Goal: Complete application form: Complete application form

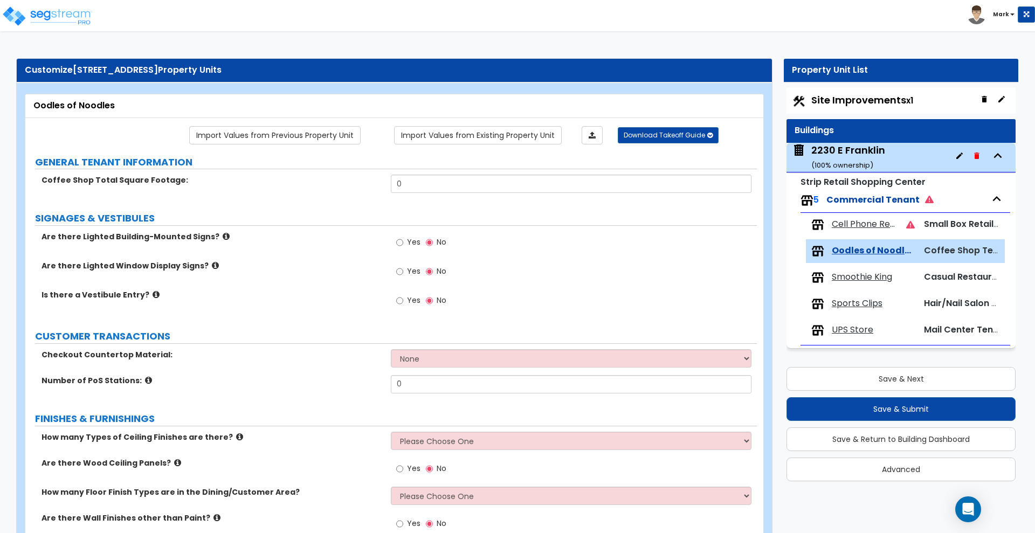
scroll to position [6, 0]
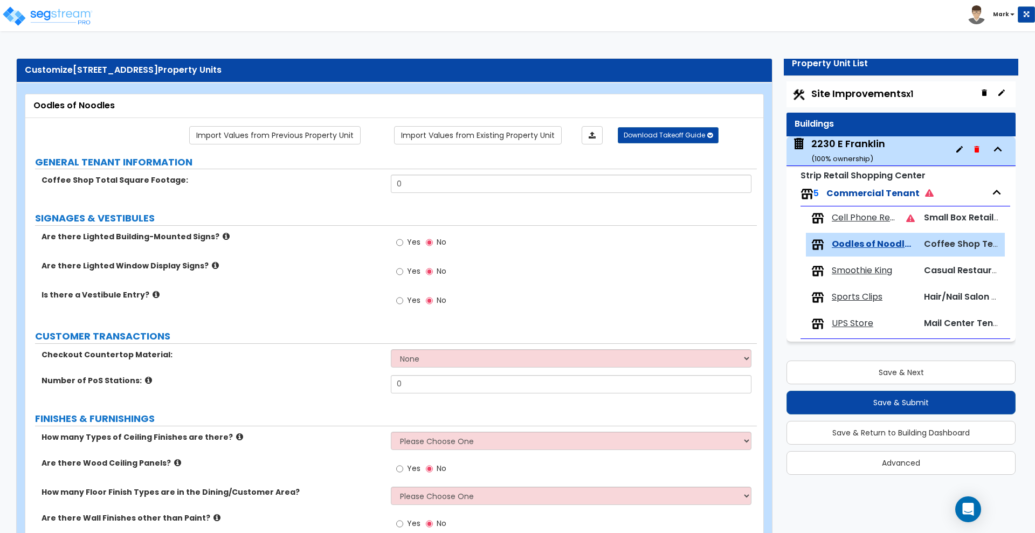
click at [863, 216] on span "Cell Phone Repair" at bounding box center [865, 218] width 66 height 12
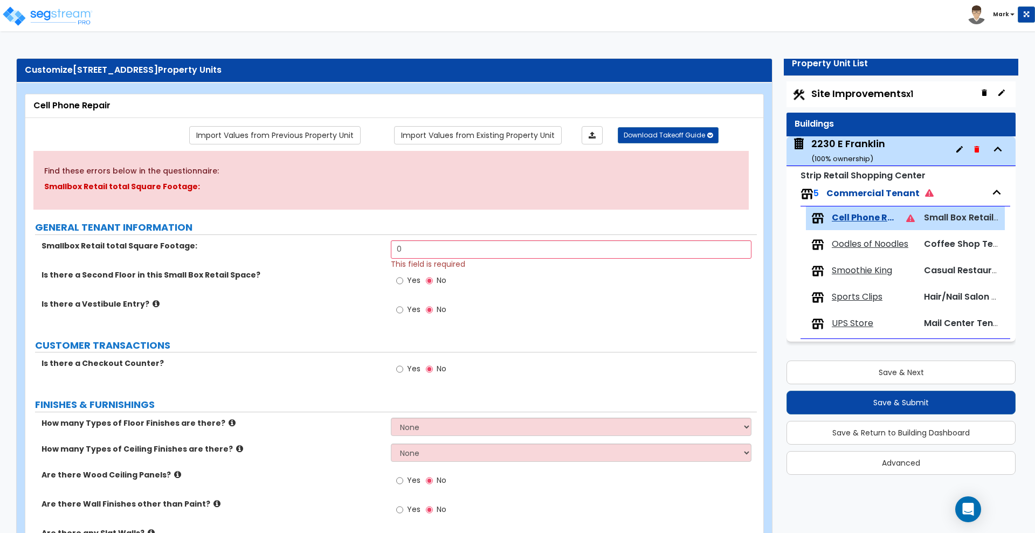
scroll to position [0, 0]
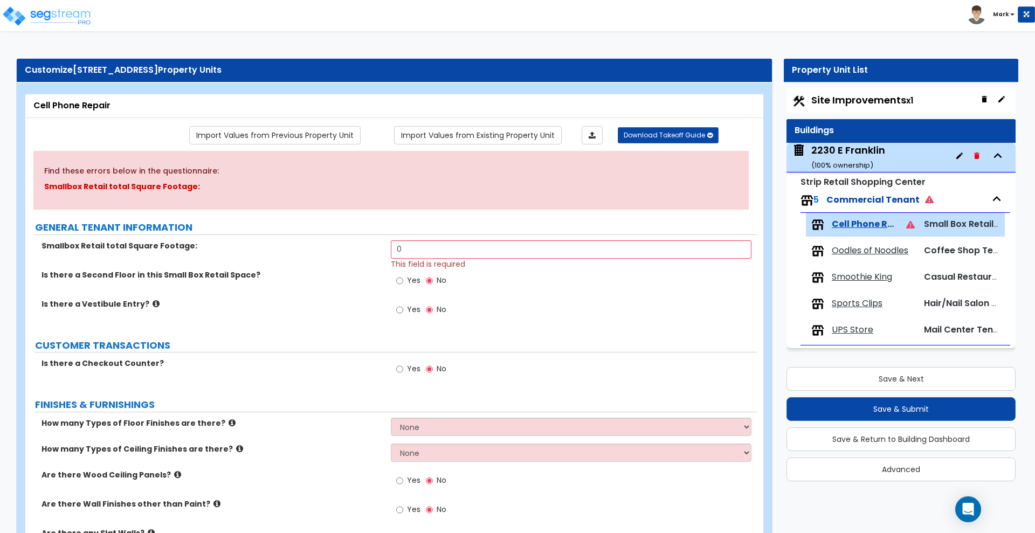
click at [836, 155] on div "2230 E Franklin ( 100 % ownership)" at bounding box center [849, 157] width 74 height 28
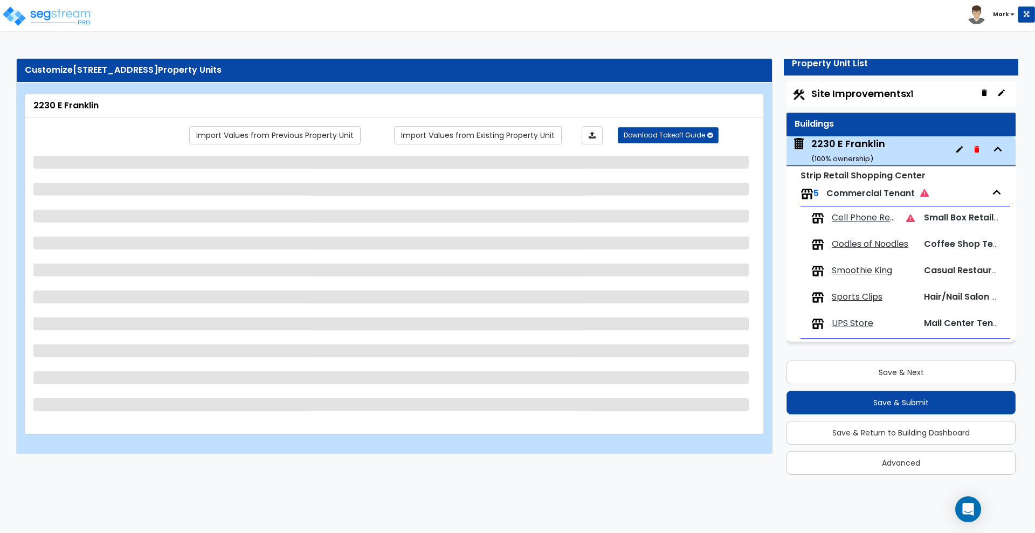
select select "6"
select select "1"
select select "2"
select select "7"
select select "3"
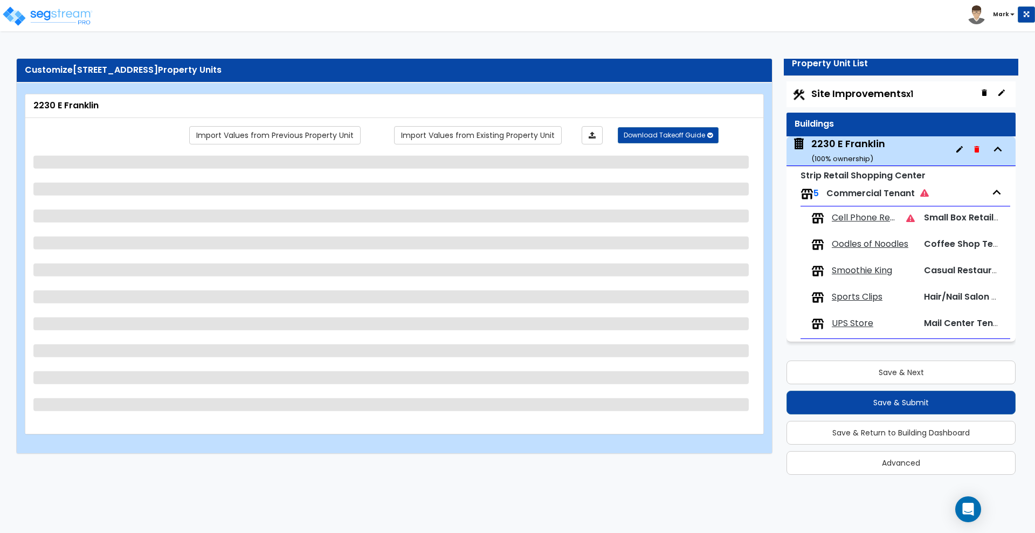
select select "2"
select select "1"
select select "3"
select select "2"
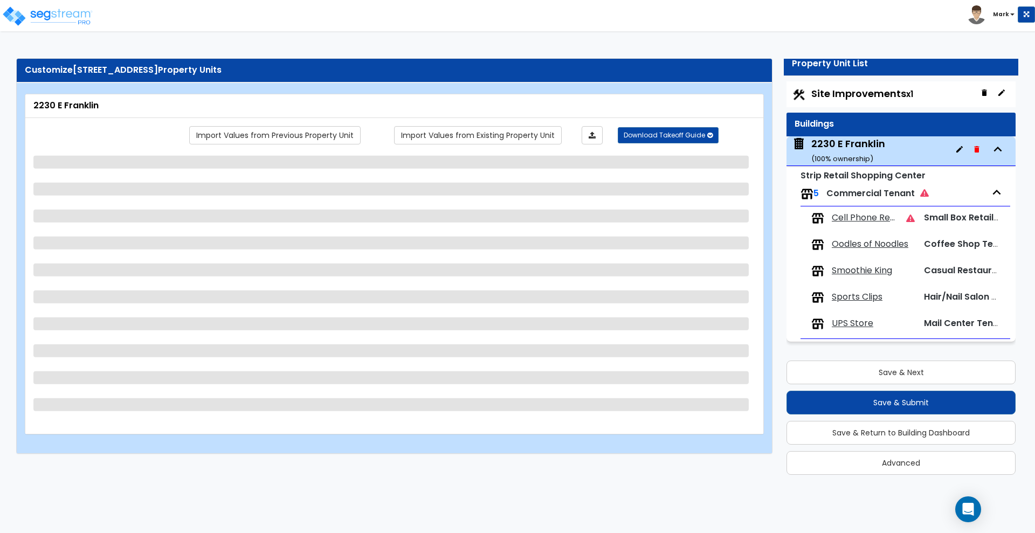
select select "1"
select select "2"
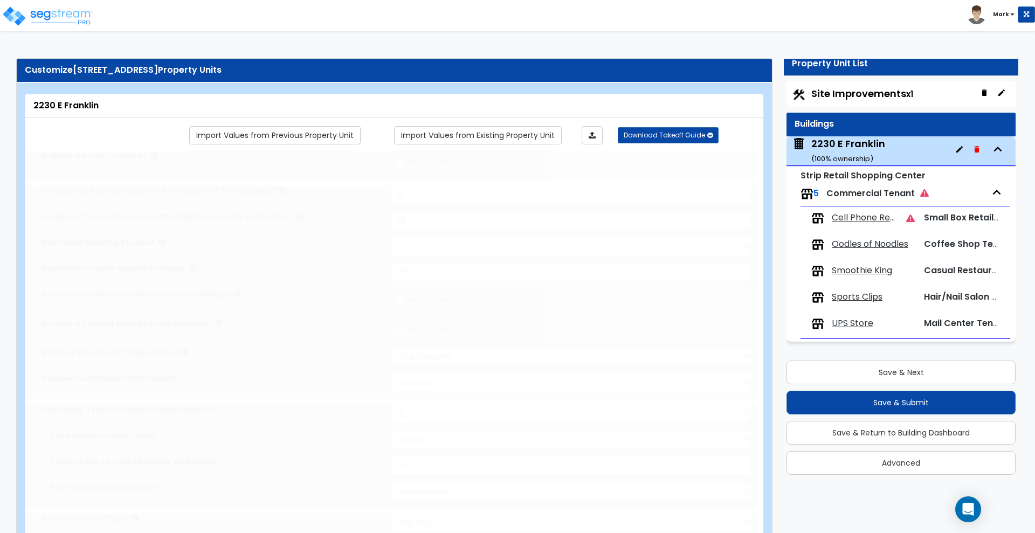
type input "3"
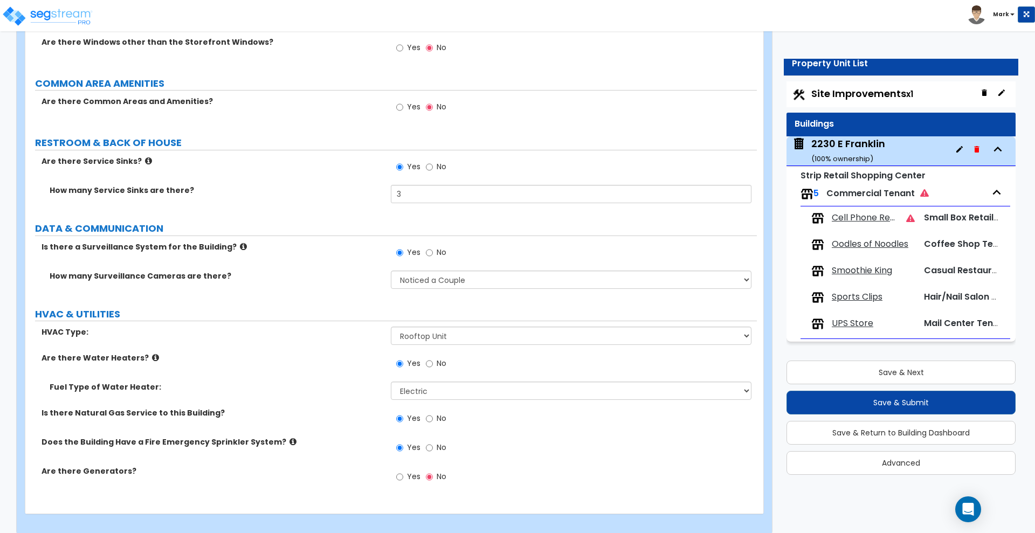
scroll to position [1831, 0]
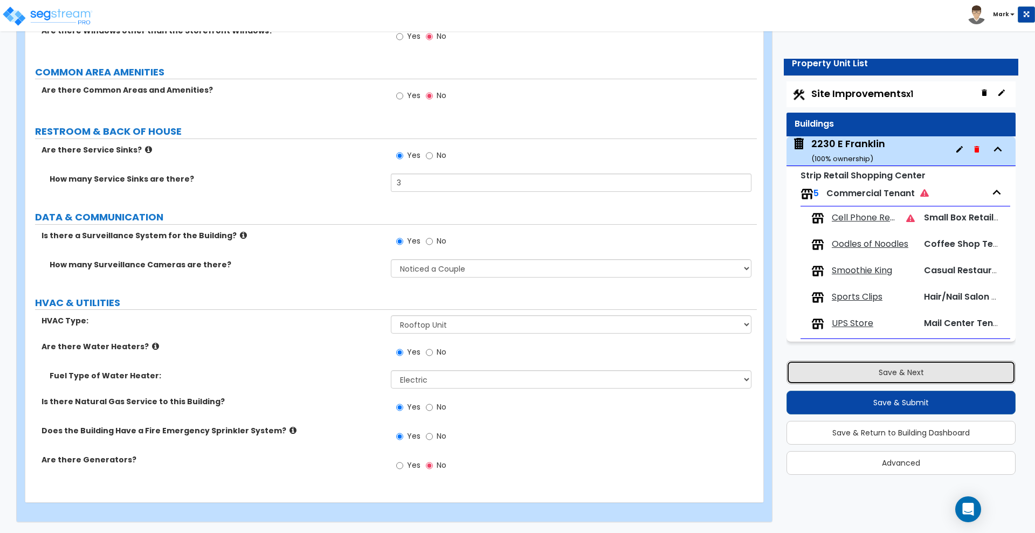
click at [933, 374] on button "Save & Next" at bounding box center [901, 373] width 229 height 24
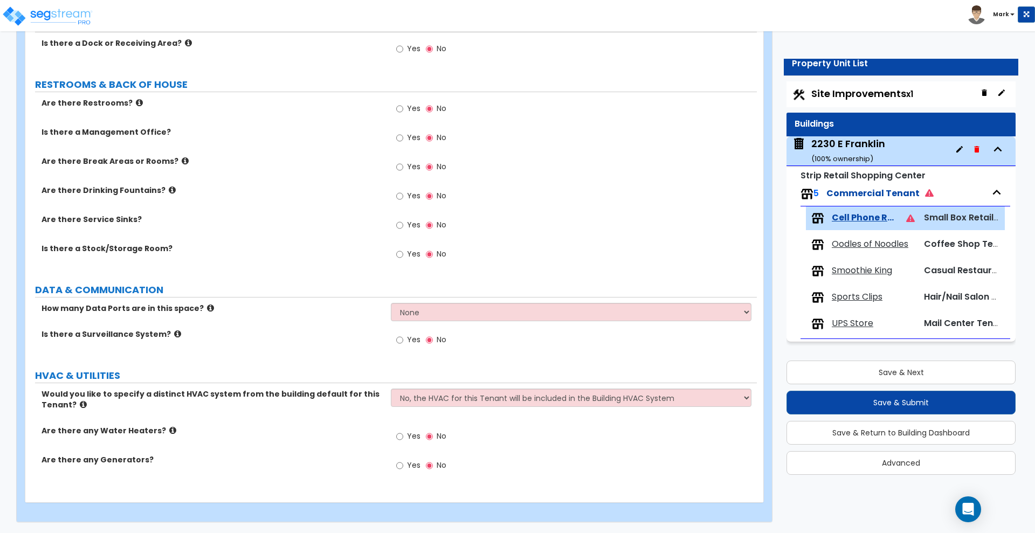
scroll to position [926, 0]
click at [862, 326] on span "UPS Store" at bounding box center [853, 324] width 42 height 12
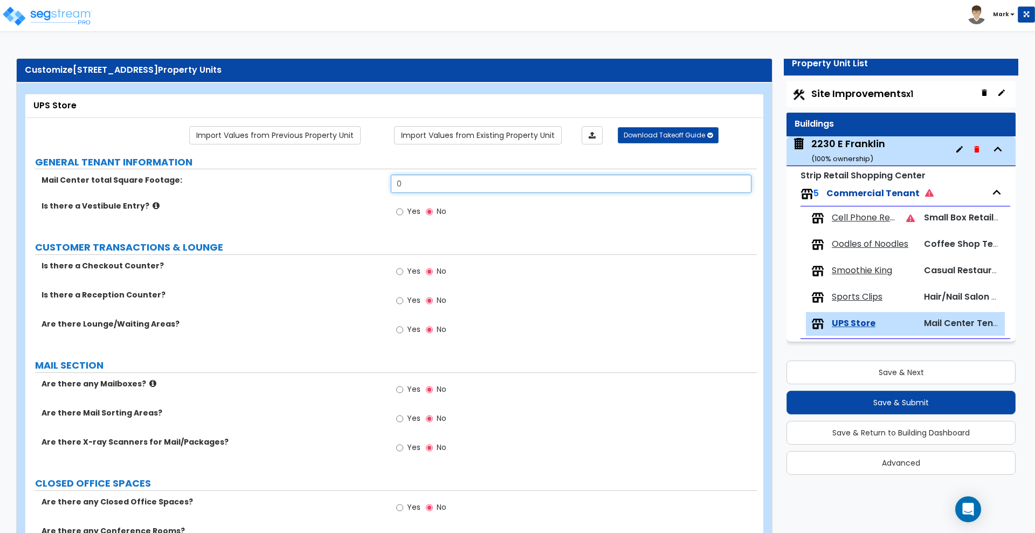
drag, startPoint x: 414, startPoint y: 191, endPoint x: 367, endPoint y: 191, distance: 47.5
click at [367, 191] on div "Mail Center total Square Footage: 0" at bounding box center [391, 188] width 732 height 26
type input "1,600"
click at [857, 294] on span "Sports Clips" at bounding box center [857, 297] width 51 height 12
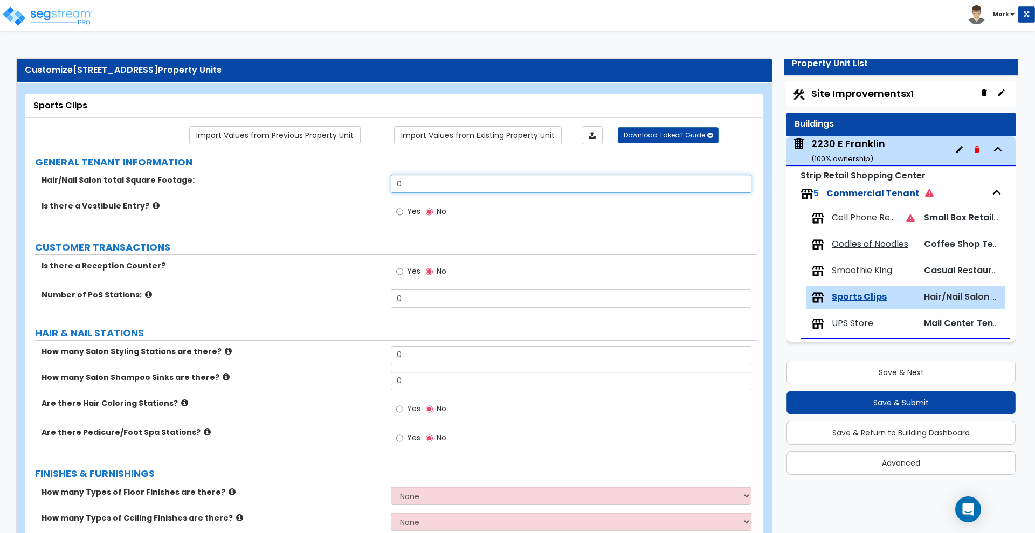
click at [364, 182] on div "Hair/Nail Salon total Square Footage: 0" at bounding box center [391, 188] width 732 height 26
type input "1,200"
click at [858, 219] on span "Cell Phone Repair" at bounding box center [865, 218] width 66 height 12
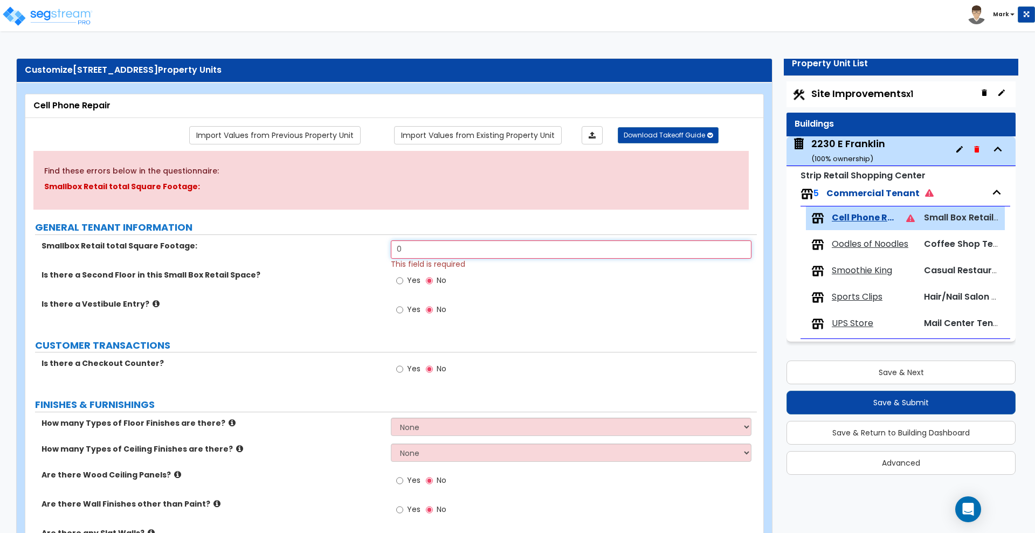
drag, startPoint x: 405, startPoint y: 247, endPoint x: 334, endPoint y: 239, distance: 72.1
click at [336, 240] on div "Smallbox Retail total Square Footage: 0 This field is required" at bounding box center [391, 254] width 732 height 29
type input "900"
click at [863, 272] on span "Smoothie King" at bounding box center [862, 271] width 60 height 12
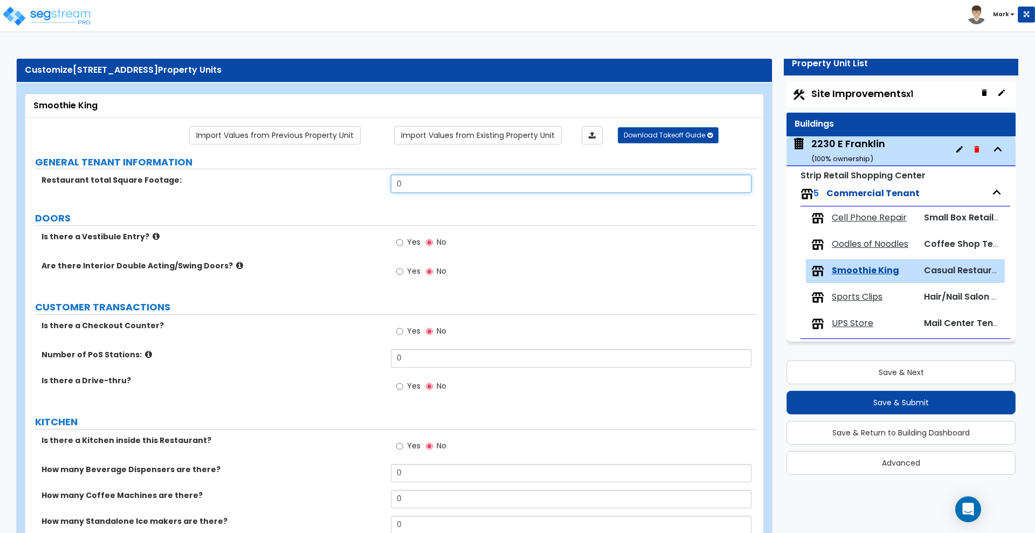
drag, startPoint x: 410, startPoint y: 184, endPoint x: 362, endPoint y: 184, distance: 47.5
click at [362, 184] on div "Restaurant total Square Footage: 0" at bounding box center [391, 188] width 732 height 26
type input "1,200"
click at [855, 241] on span "Oodles of Noodles" at bounding box center [870, 244] width 77 height 12
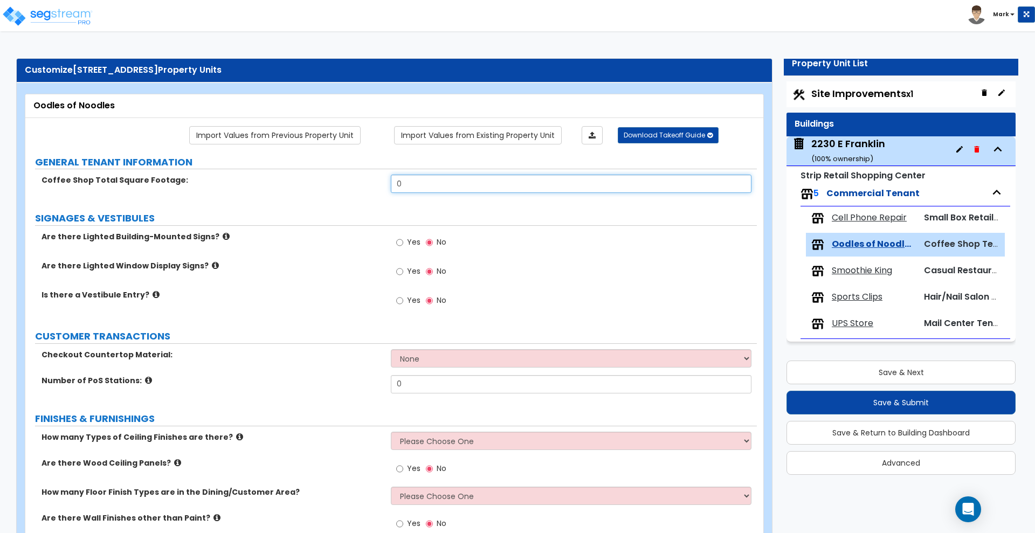
click at [351, 185] on div "Coffee Shop Total Square Footage: 0" at bounding box center [391, 188] width 732 height 26
type input "2,500"
click at [854, 216] on span "Cell Phone Repair" at bounding box center [869, 218] width 75 height 12
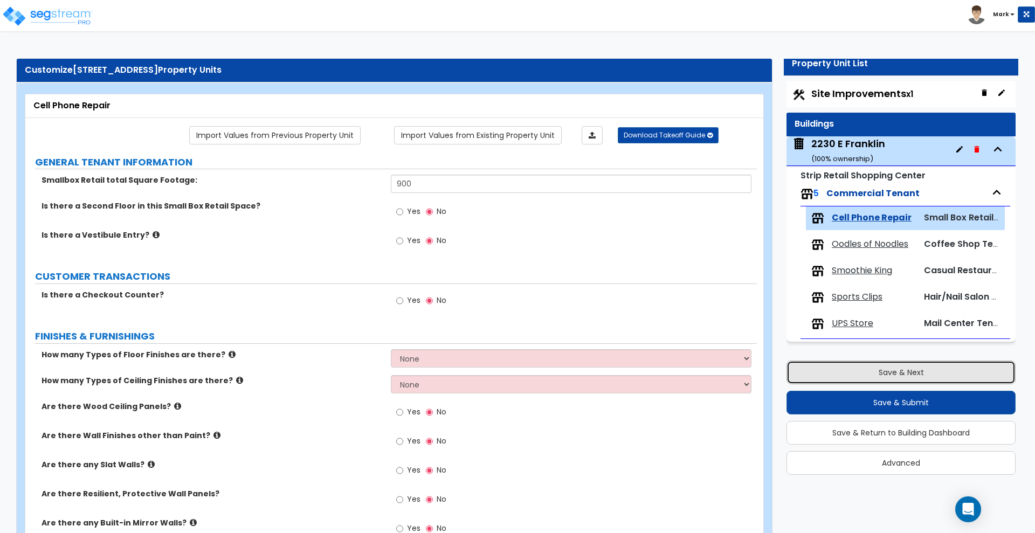
click at [900, 373] on button "Save & Next" at bounding box center [901, 373] width 229 height 24
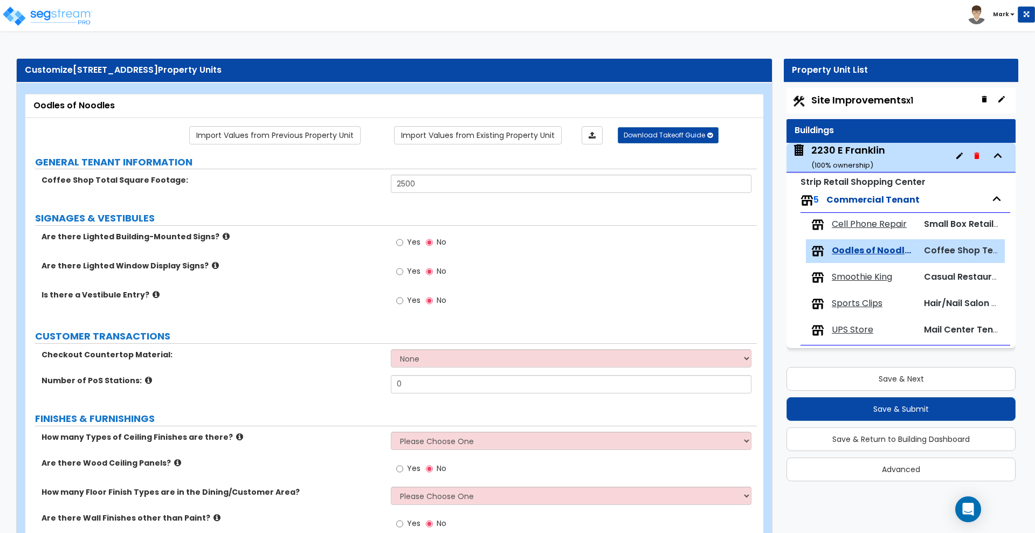
click at [863, 222] on span "Cell Phone Repair" at bounding box center [869, 224] width 75 height 12
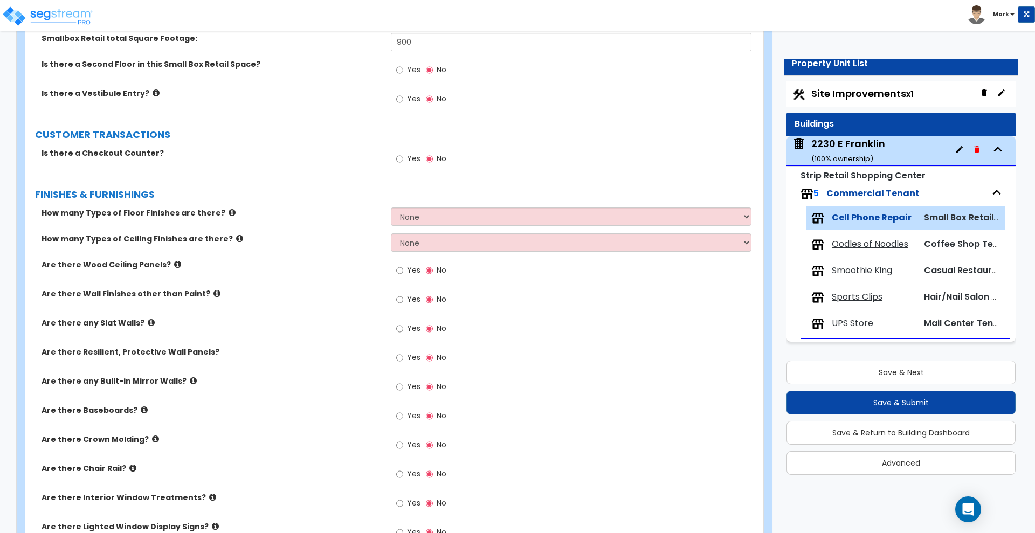
scroll to position [202, 0]
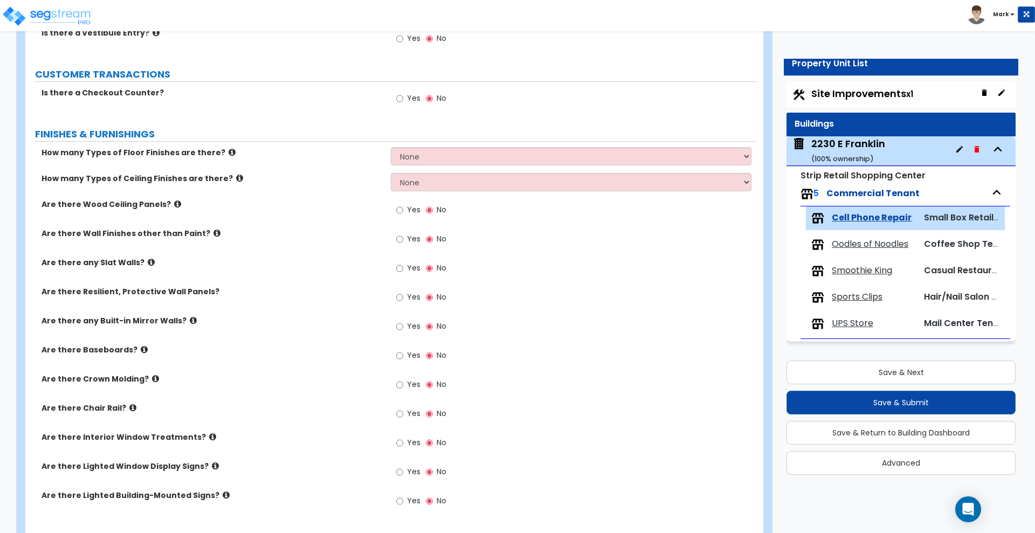
click at [842, 90] on span "Site Improvements x1" at bounding box center [863, 93] width 102 height 13
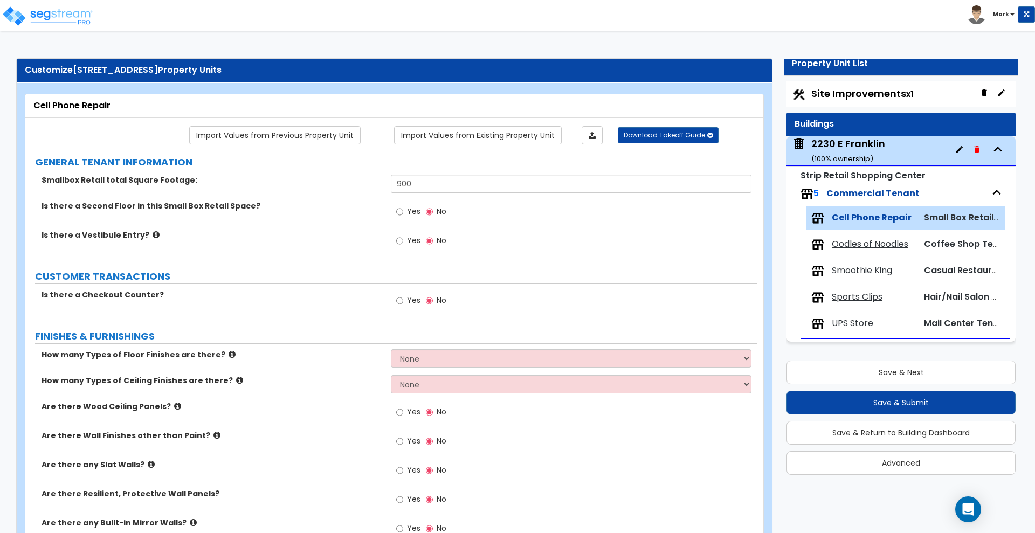
select select "2"
select select "1"
select select "2"
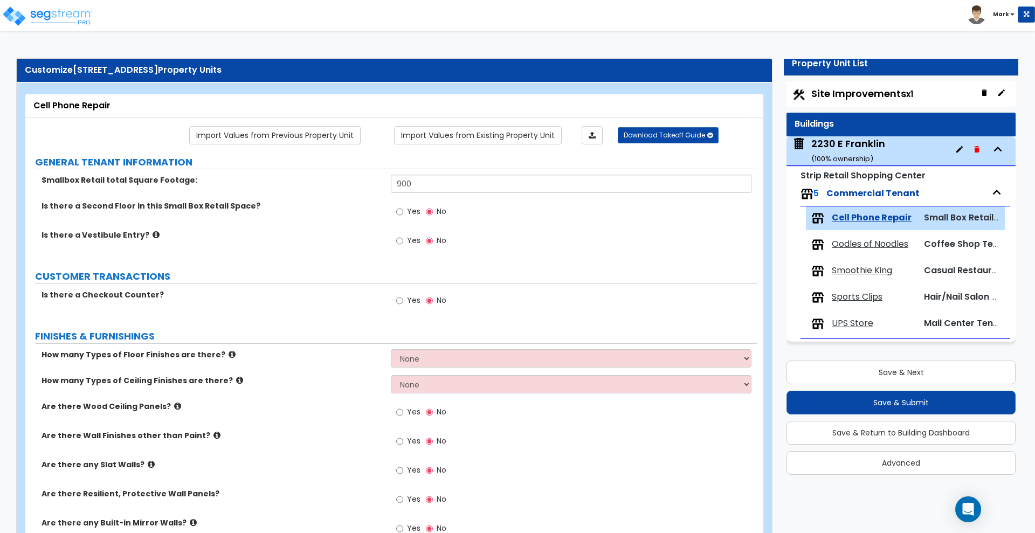
select select "3"
select select "1"
select select "2"
select select "1"
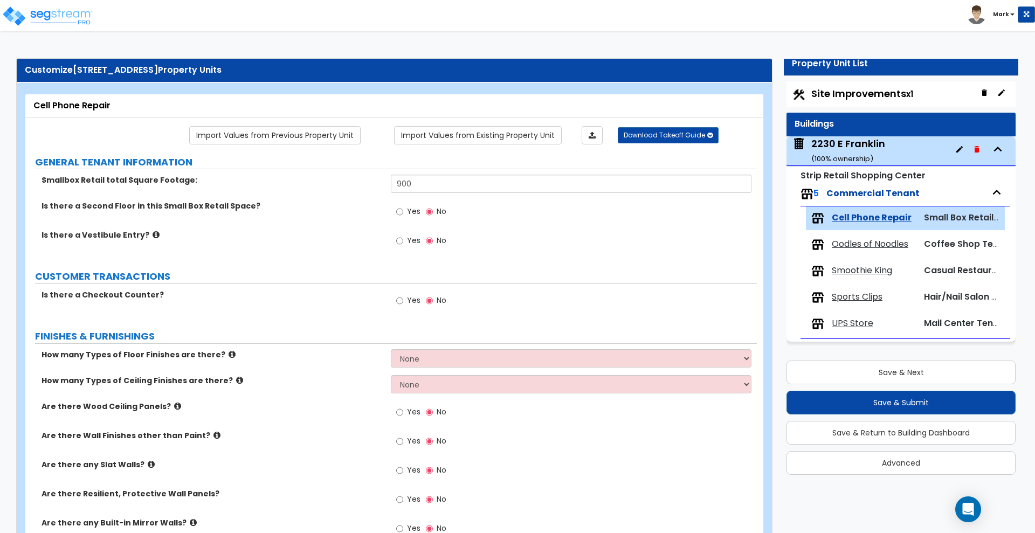
select select "1"
select select "4"
select select "2"
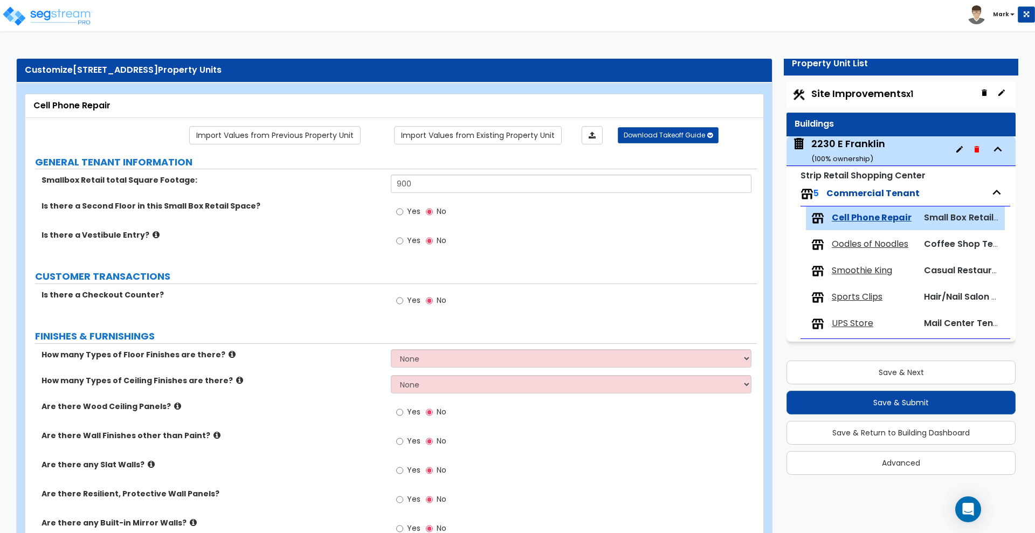
select select "7"
select select "3"
select select "2"
select select "4"
select select "5"
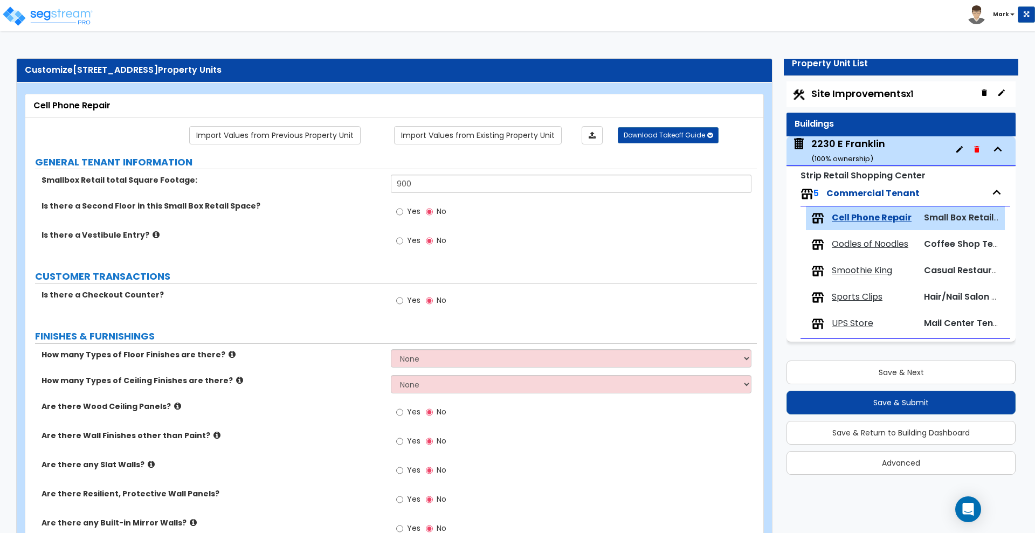
select select "1"
select select "2"
select select "3"
select select "1"
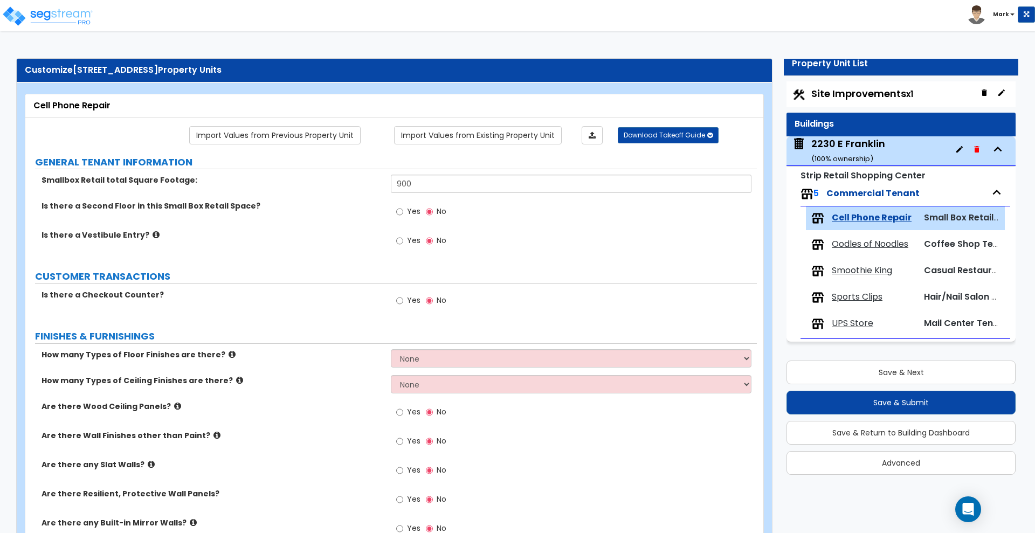
select select "1"
select select "4"
select select "2"
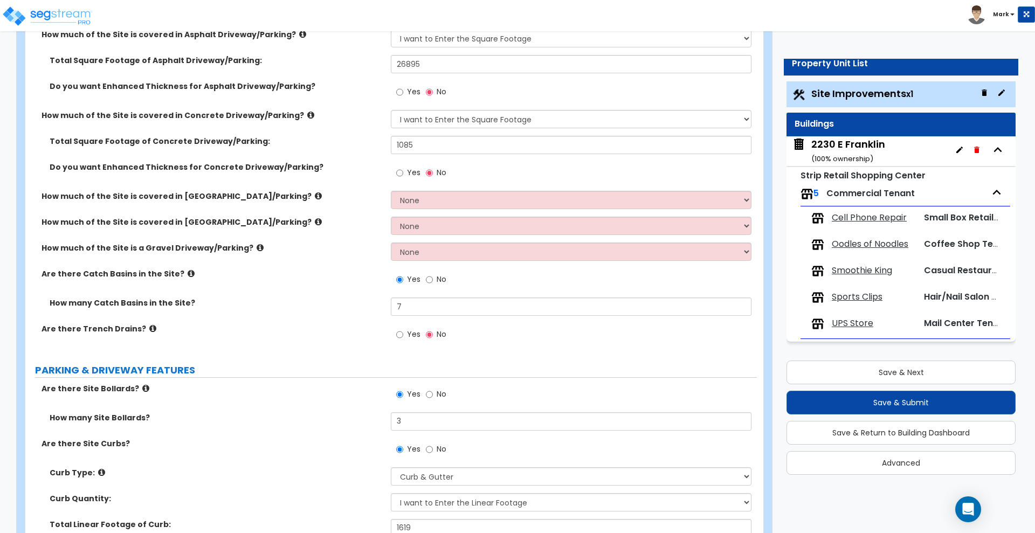
scroll to position [202, 0]
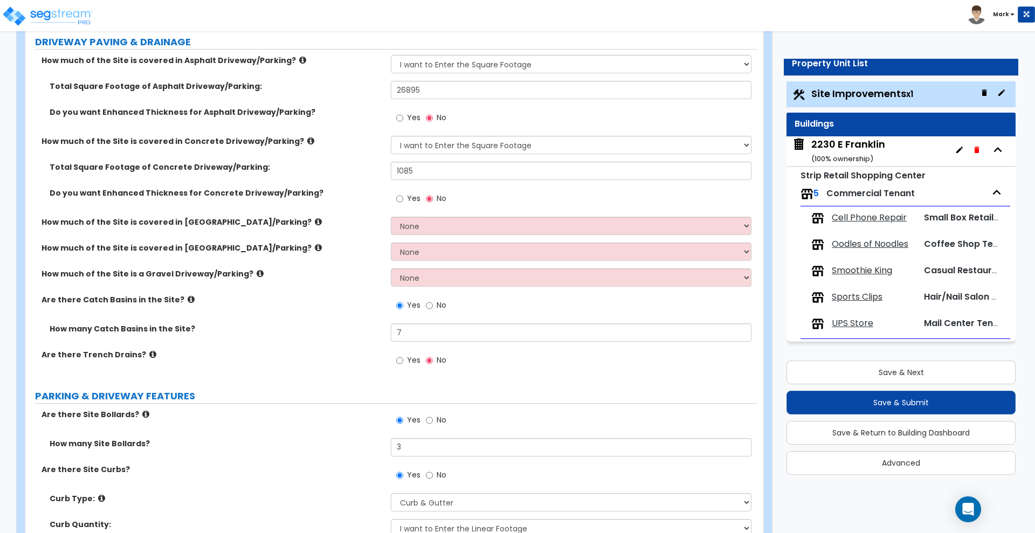
click at [853, 146] on div "2230 E Franklin ( 100 % ownership)" at bounding box center [849, 152] width 74 height 28
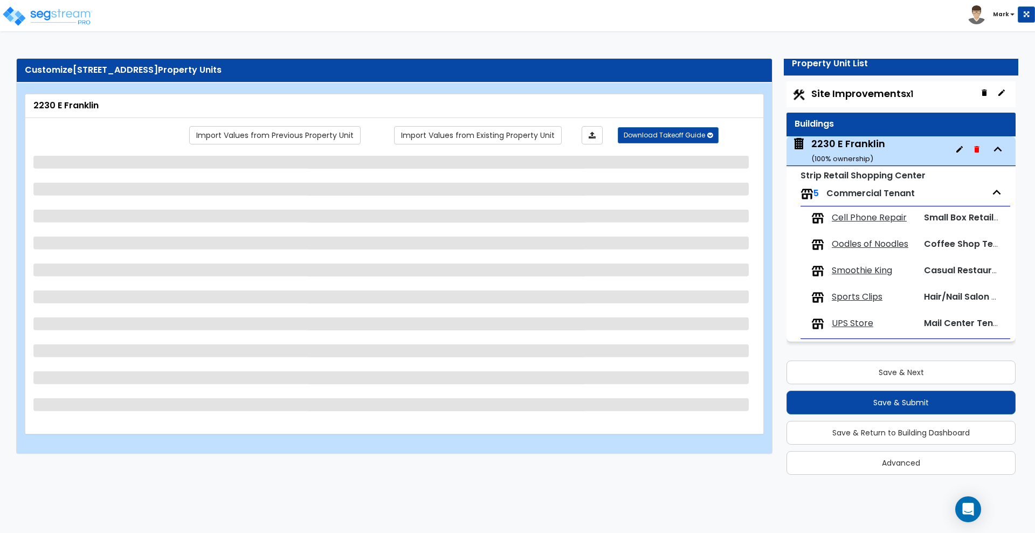
scroll to position [0, 0]
select select "6"
select select "1"
select select "2"
select select "7"
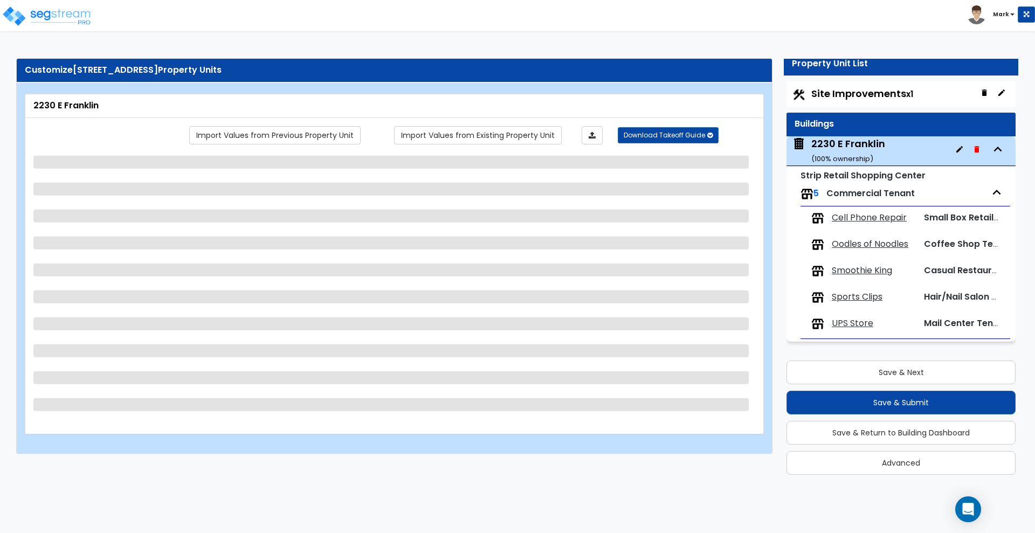
select select "3"
select select "2"
select select "1"
select select "3"
select select "2"
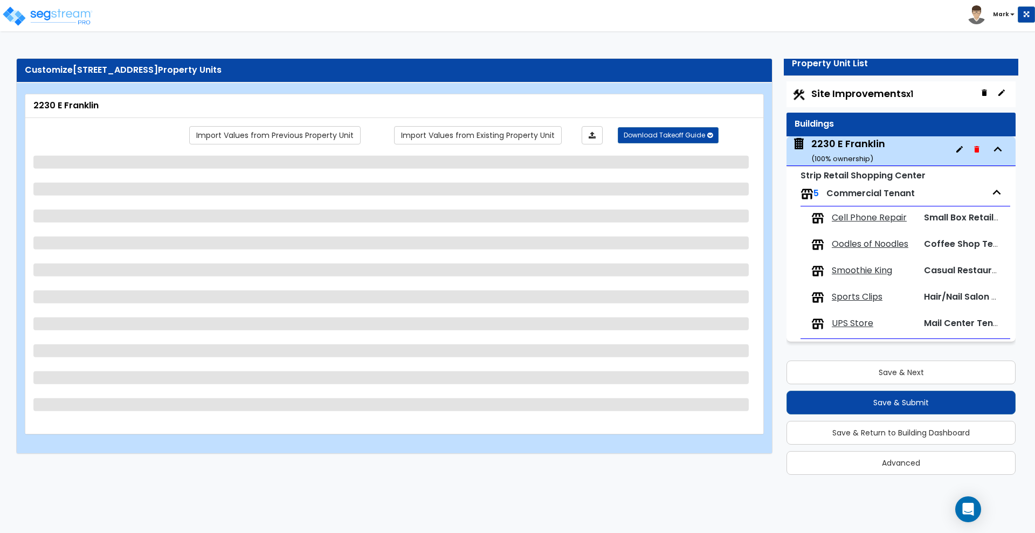
select select "2"
select select "1"
select select "2"
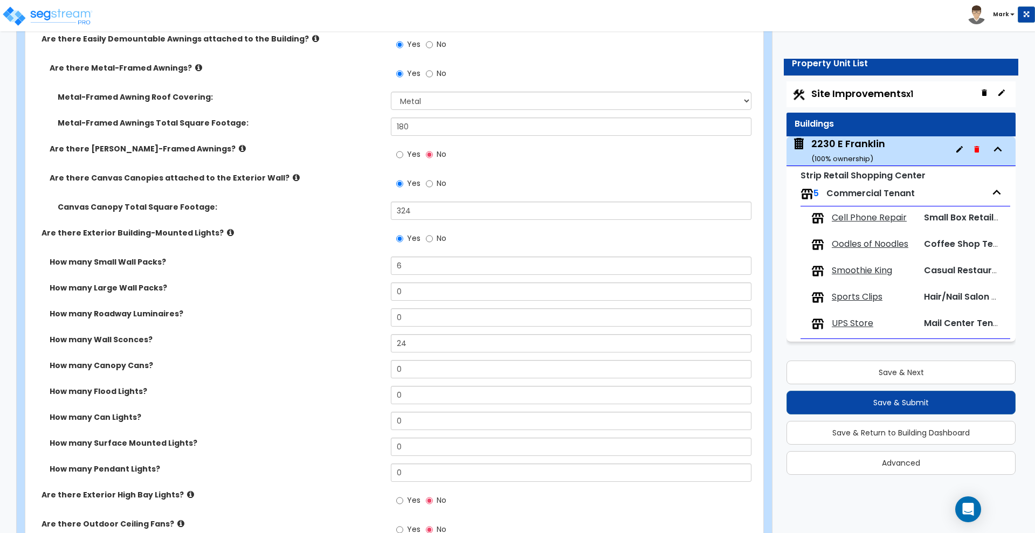
scroll to position [809, 0]
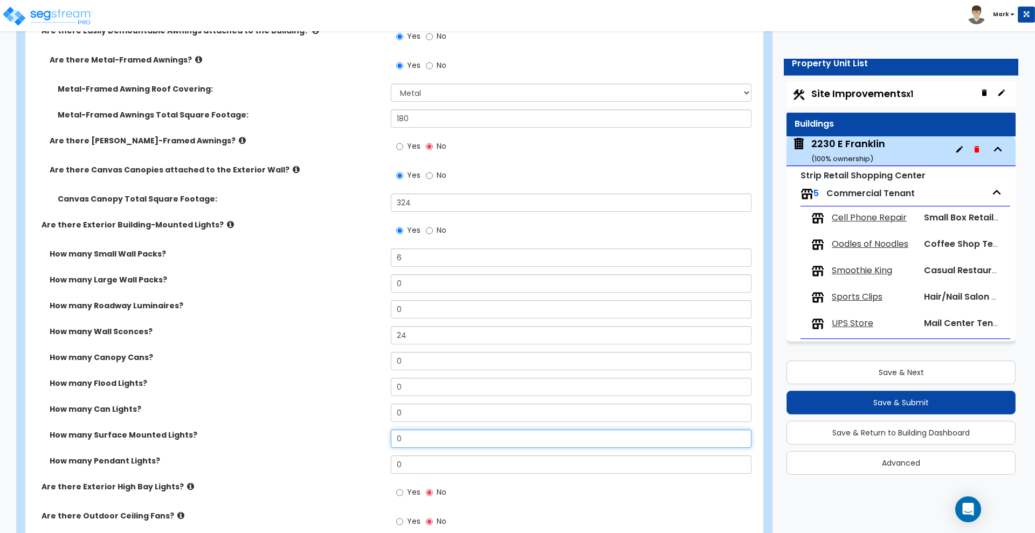
drag, startPoint x: 404, startPoint y: 437, endPoint x: 340, endPoint y: 428, distance: 64.7
click at [346, 432] on div "How many Surface Mounted Lights? 0" at bounding box center [391, 443] width 732 height 26
drag, startPoint x: 405, startPoint y: 413, endPoint x: 328, endPoint y: 410, distance: 76.6
click at [332, 414] on div "How many Can Lights? 0" at bounding box center [391, 417] width 732 height 26
type input "10"
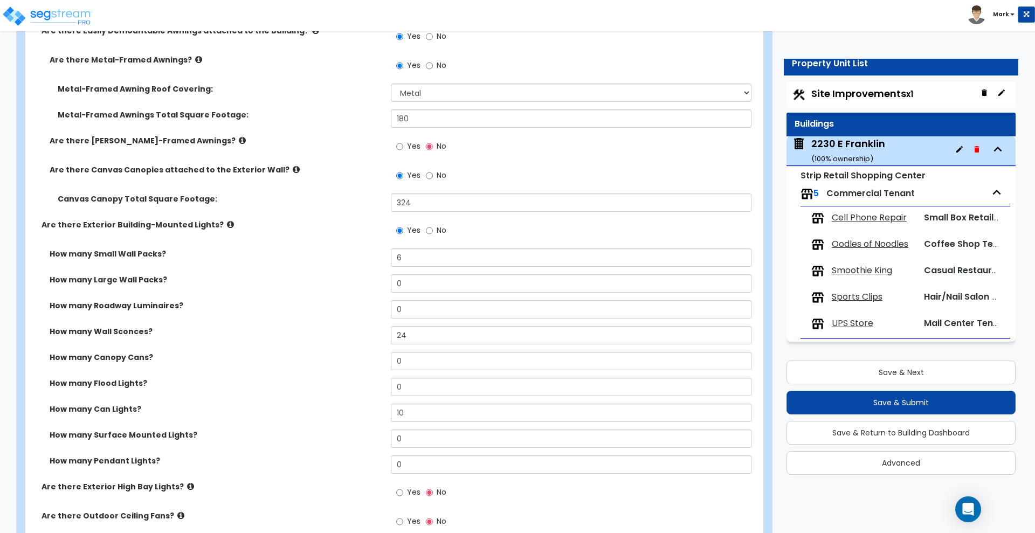
click at [227, 222] on icon at bounding box center [230, 225] width 7 height 8
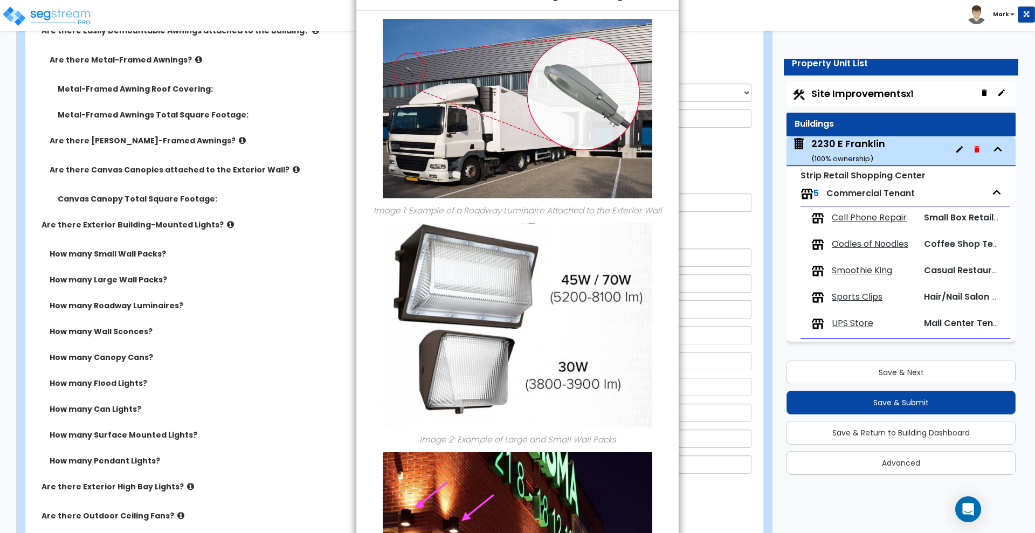
scroll to position [0, 0]
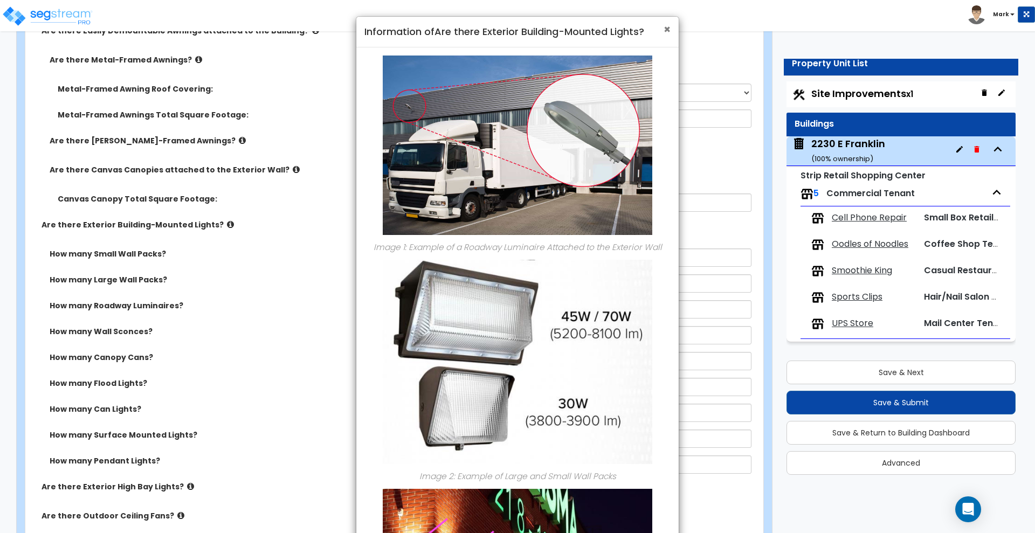
click at [669, 29] on span "×" at bounding box center [667, 30] width 7 height 16
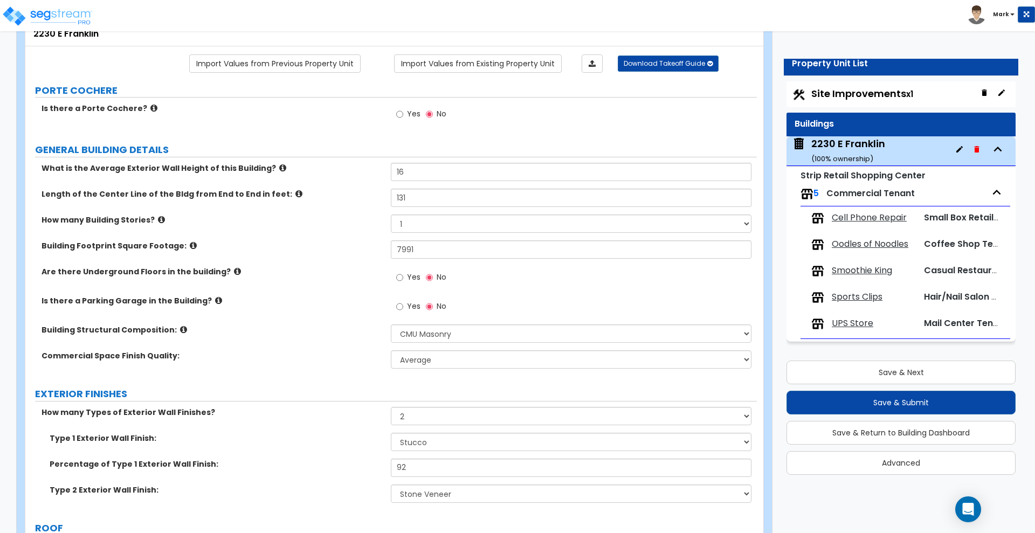
scroll to position [67, 0]
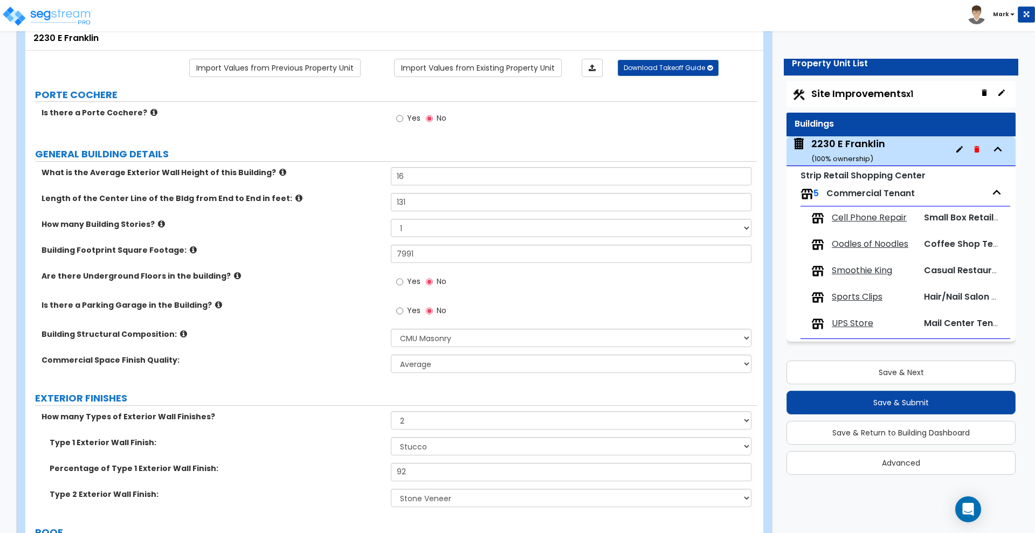
click at [864, 217] on span "Cell Phone Repair" at bounding box center [869, 218] width 75 height 12
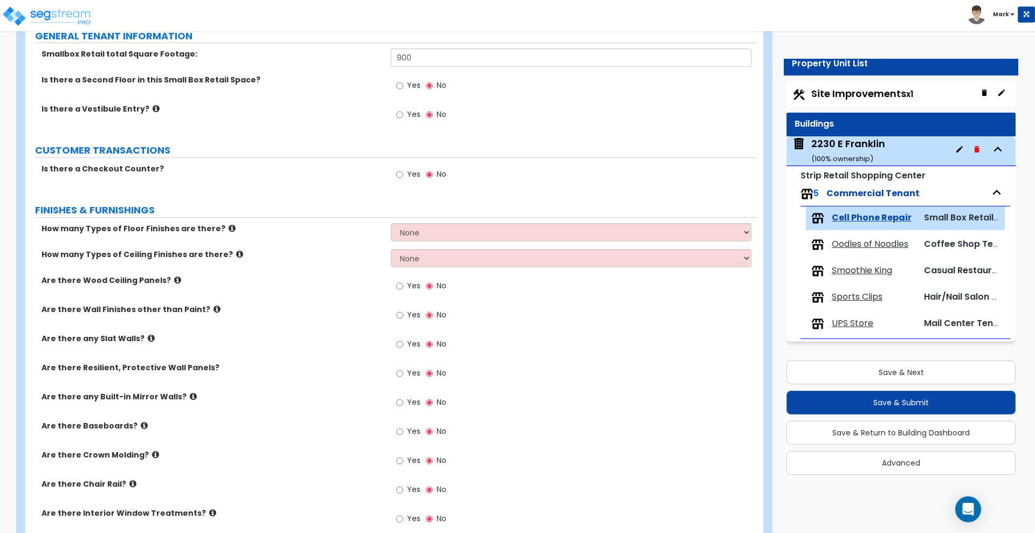
scroll to position [135, 0]
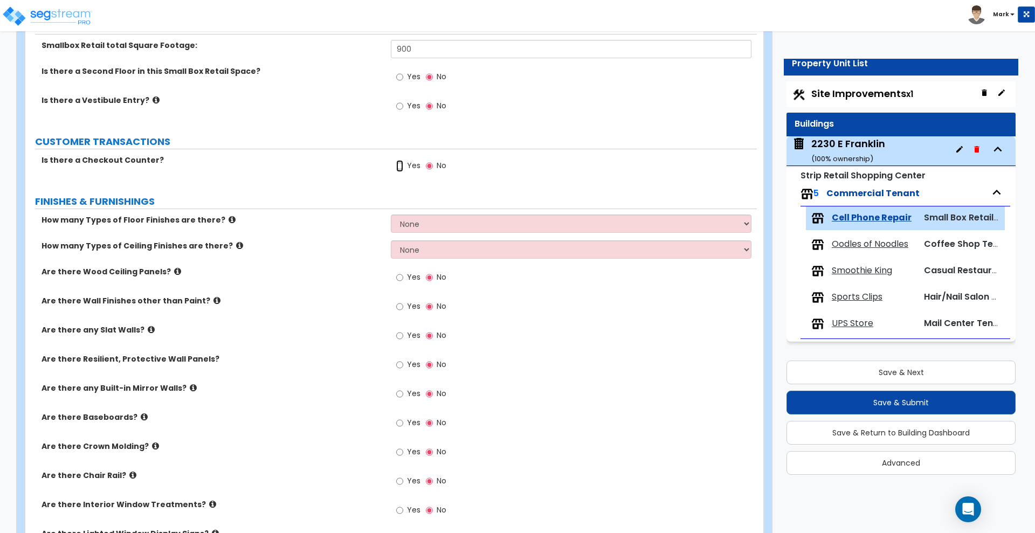
click at [398, 167] on input "Yes" at bounding box center [399, 166] width 7 height 12
radio input "true"
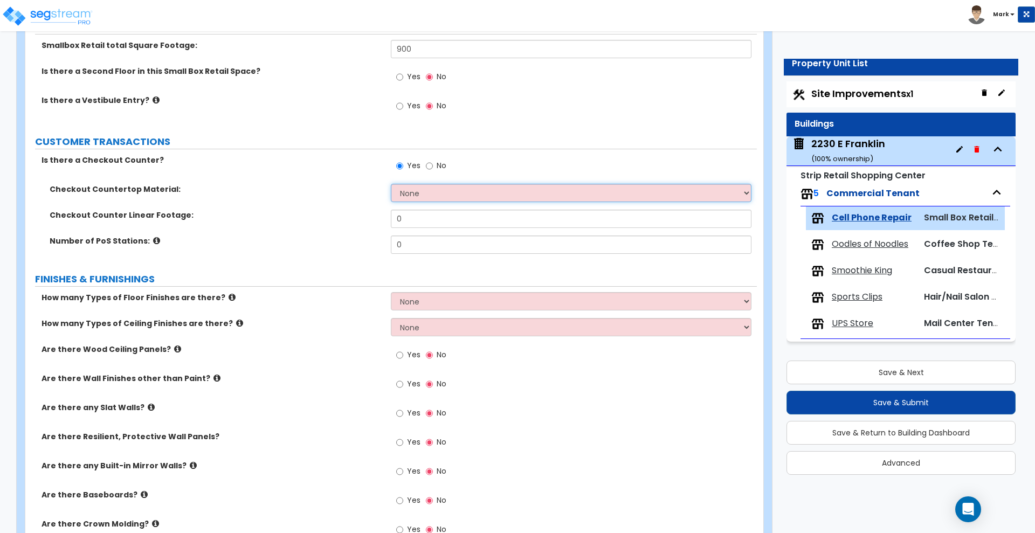
click at [466, 196] on select "None Plastic Laminate Solid Surface Stone Quartz Marble Tile Wood Stainless Ste…" at bounding box center [571, 193] width 360 height 18
select select "7"
click at [391, 184] on select "None Plastic Laminate Solid Surface Stone Quartz Marble Tile Wood Stainless Ste…" at bounding box center [571, 193] width 360 height 18
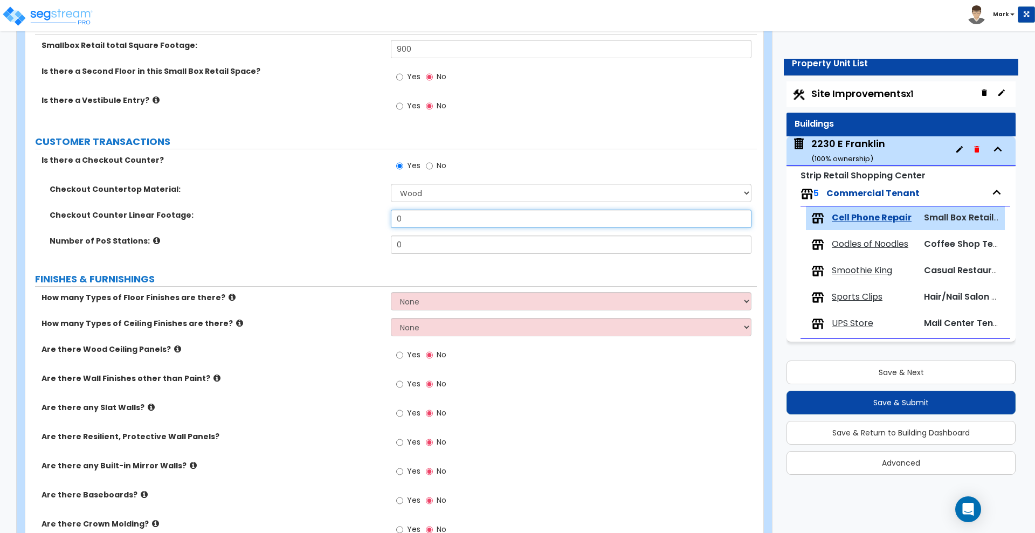
drag, startPoint x: 398, startPoint y: 218, endPoint x: 357, endPoint y: 218, distance: 41.0
click at [357, 218] on div "Checkout Counter Linear Footage: 0" at bounding box center [391, 223] width 732 height 26
type input "10"
drag, startPoint x: 421, startPoint y: 243, endPoint x: 287, endPoint y: 225, distance: 134.9
click at [289, 239] on div "Number of PoS Stations: 0" at bounding box center [391, 249] width 732 height 26
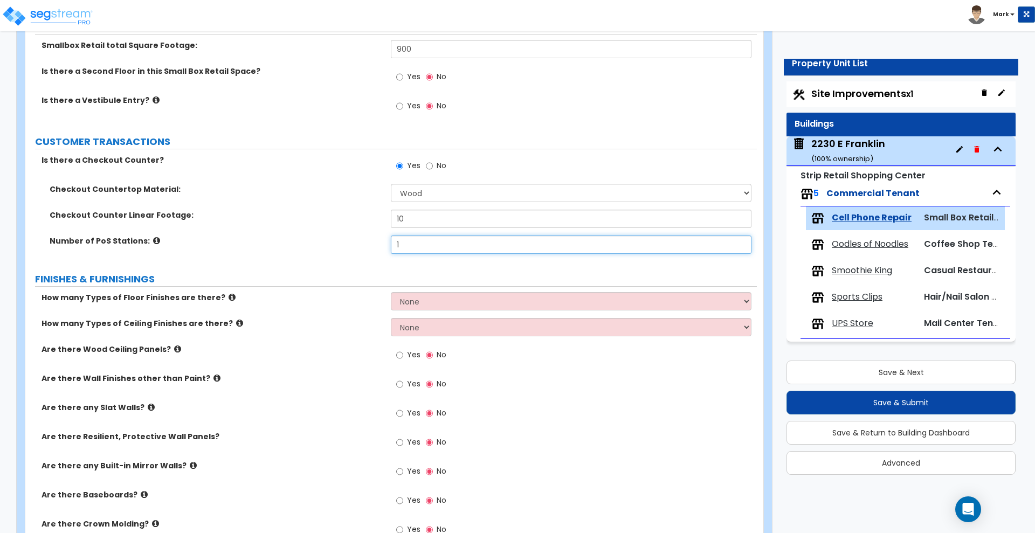
type input "1"
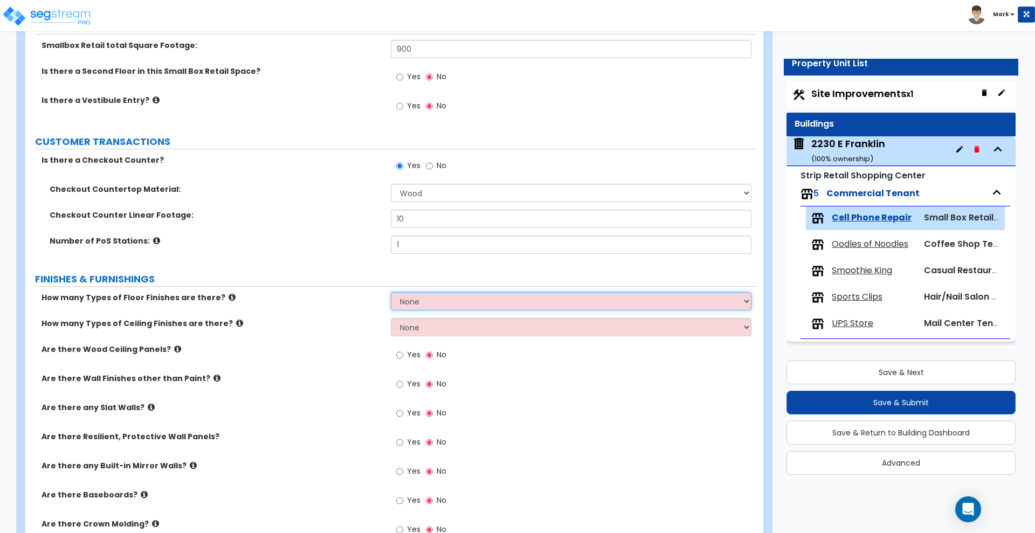
click at [448, 300] on select "None 1 2 3 4" at bounding box center [571, 301] width 360 height 18
select select "1"
click at [391, 292] on select "None 1 2 3 4" at bounding box center [571, 301] width 360 height 18
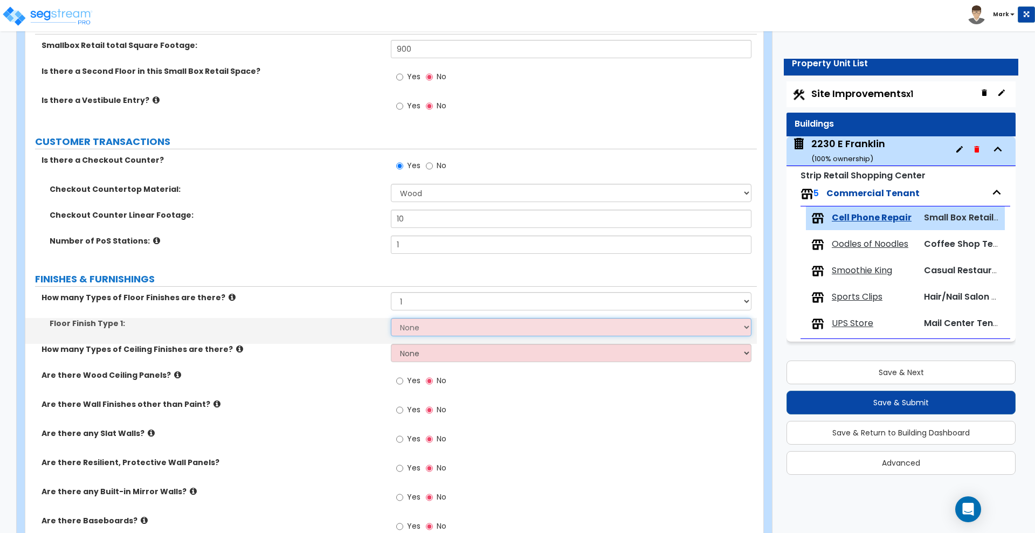
click at [442, 325] on select "None Tile Flooring Hardwood Flooring Resilient Laminate Flooring VCT Flooring S…" at bounding box center [571, 327] width 360 height 18
select select "3"
click at [391, 318] on select "None Tile Flooring Hardwood Flooring Resilient Laminate Flooring VCT Flooring S…" at bounding box center [571, 327] width 360 height 18
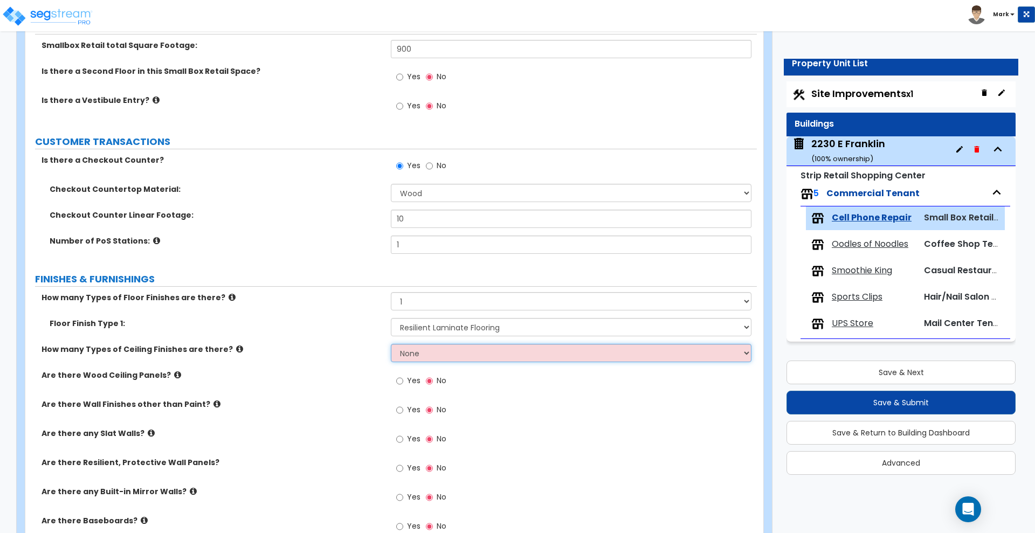
click at [434, 352] on select "None 1 2 3" at bounding box center [571, 353] width 360 height 18
select select "1"
click at [391, 344] on select "None 1 2 3" at bounding box center [571, 353] width 360 height 18
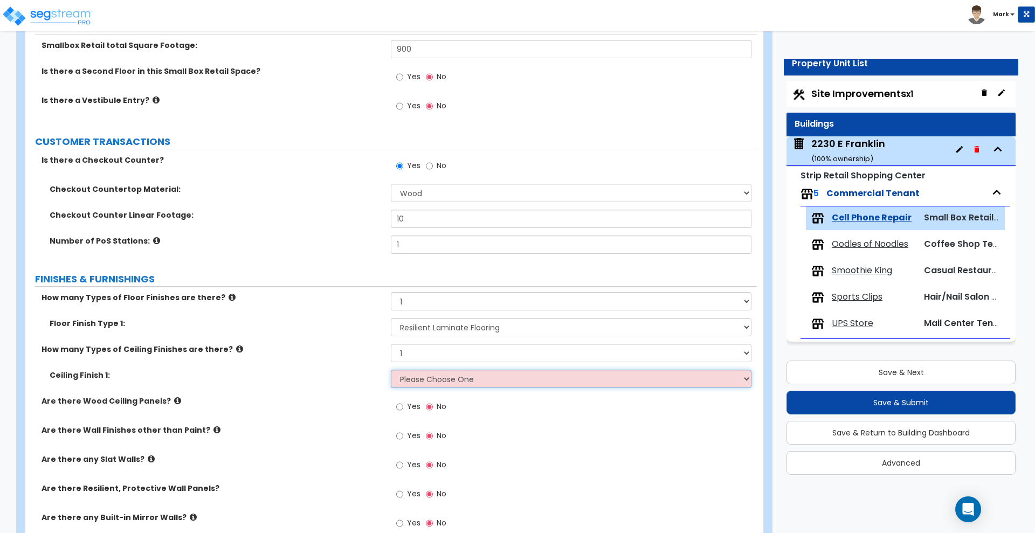
click at [429, 380] on select "Please Choose One Drop Ceiling Open Ceiling Drywall Ceiling" at bounding box center [571, 379] width 360 height 18
select select "1"
click at [391, 370] on select "Please Choose One Drop Ceiling Open Ceiling Drywall Ceiling" at bounding box center [571, 379] width 360 height 18
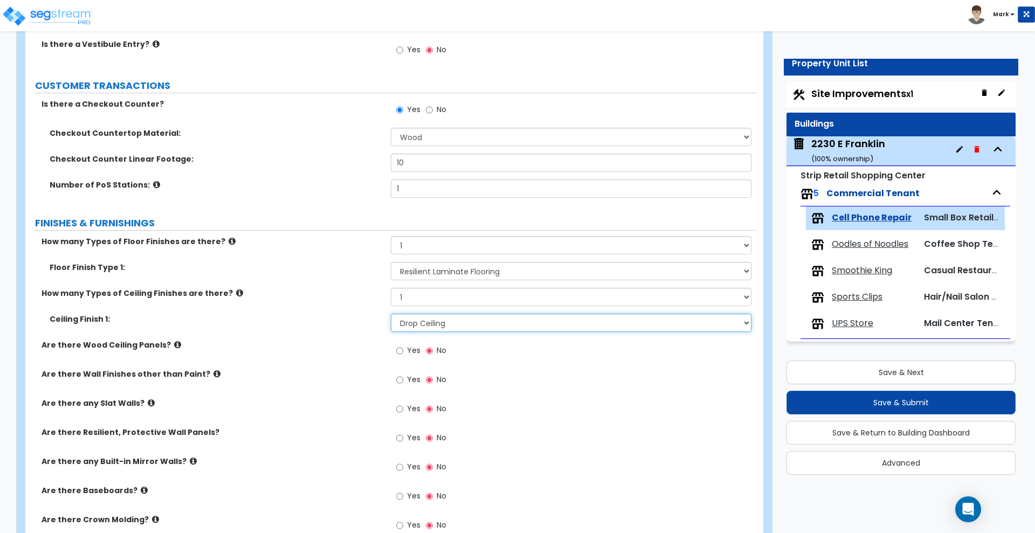
scroll to position [270, 0]
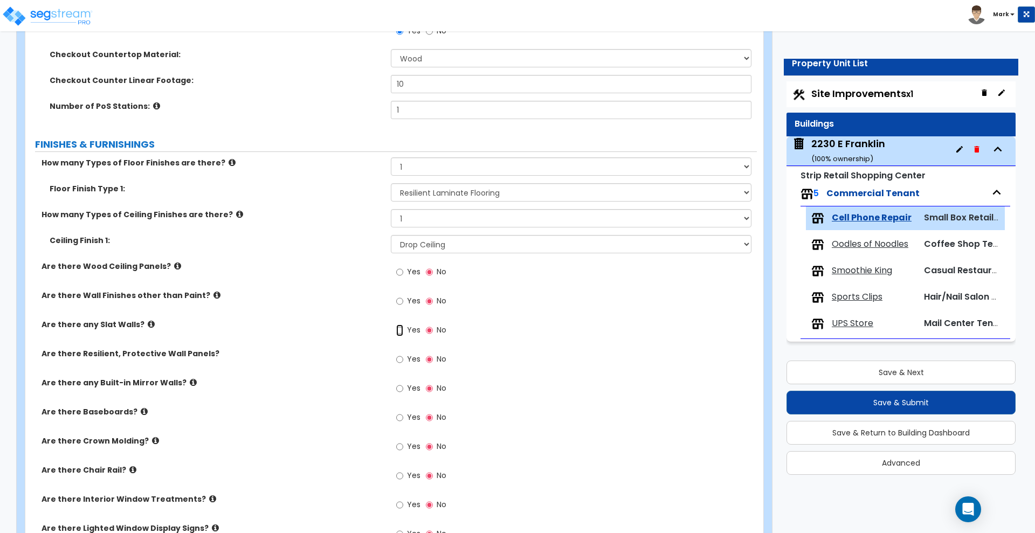
click at [399, 330] on input "Yes" at bounding box center [399, 331] width 7 height 12
radio input "true"
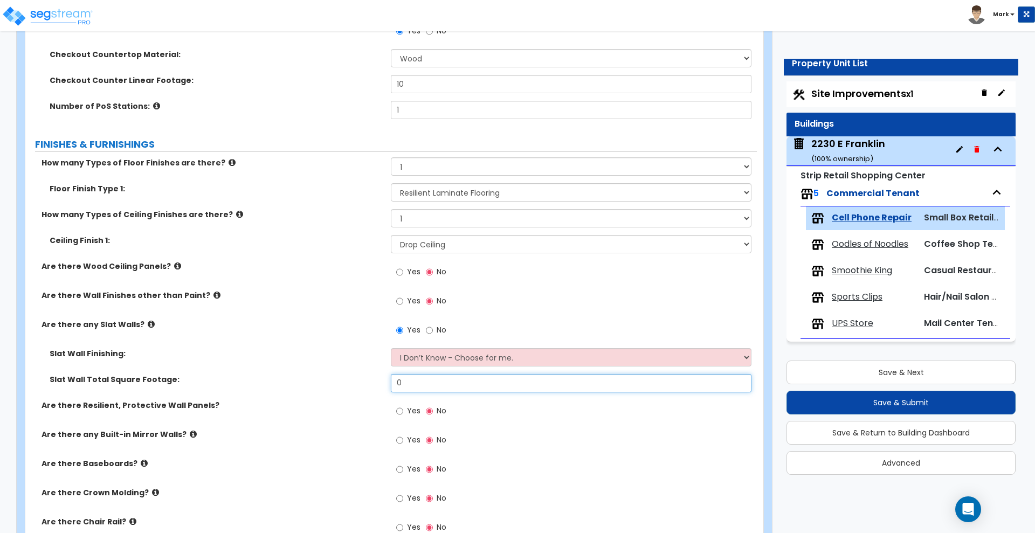
drag, startPoint x: 459, startPoint y: 383, endPoint x: 368, endPoint y: 388, distance: 90.7
click at [370, 388] on div "Slat Wall Total Square Footage: 0" at bounding box center [391, 387] width 732 height 26
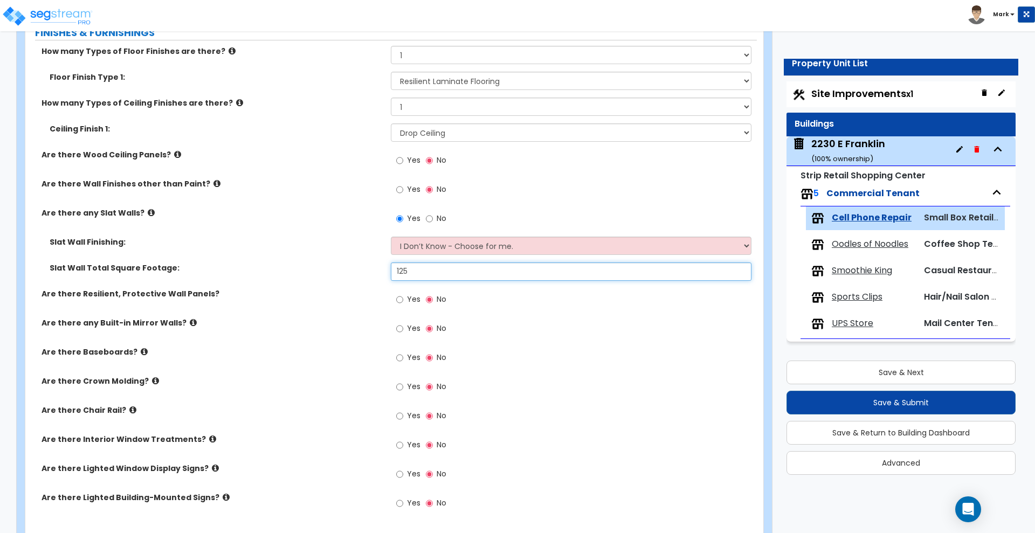
scroll to position [404, 0]
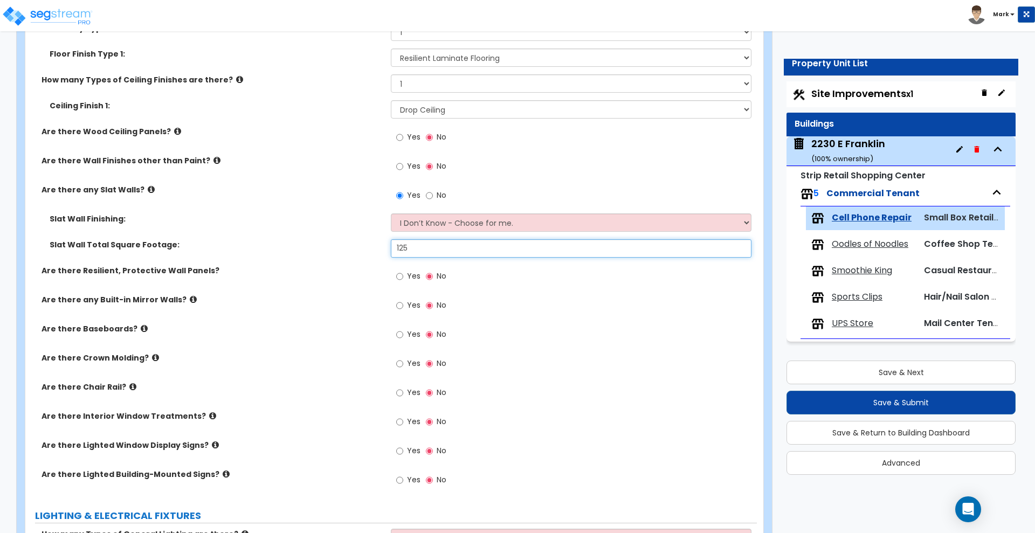
type input "125"
drag, startPoint x: 401, startPoint y: 334, endPoint x: 459, endPoint y: 215, distance: 133.1
click at [401, 335] on input "Yes" at bounding box center [399, 335] width 7 height 12
radio input "true"
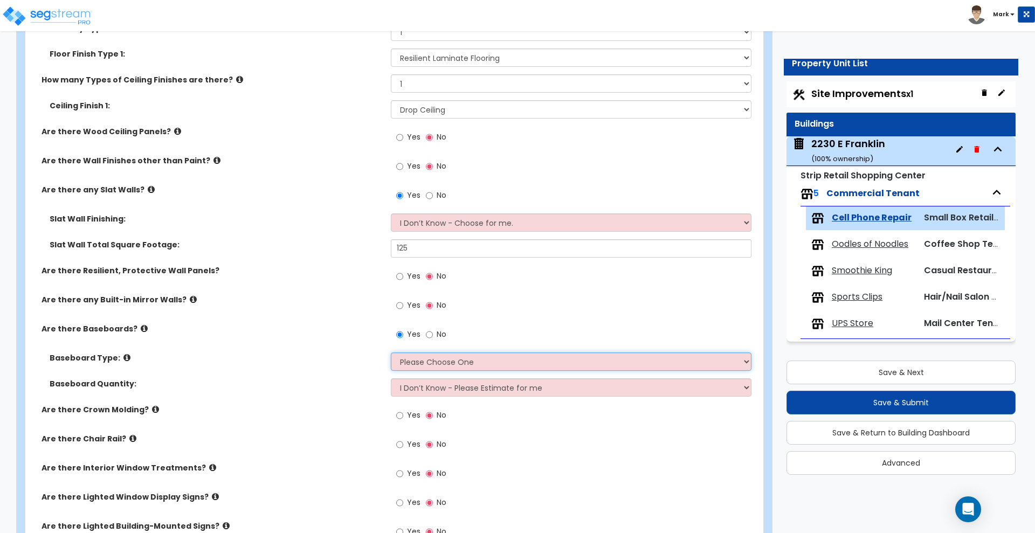
click at [456, 361] on select "Please Choose One Wood Vinyl Carpet Tile" at bounding box center [571, 362] width 360 height 18
select select "2"
click at [391, 353] on select "Please Choose One Wood Vinyl Carpet Tile" at bounding box center [571, 362] width 360 height 18
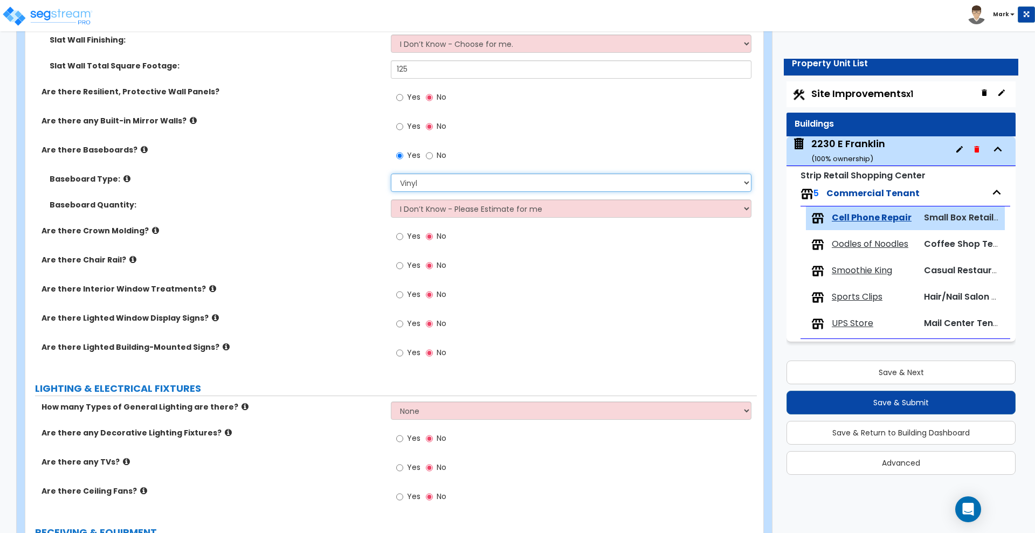
scroll to position [607, 0]
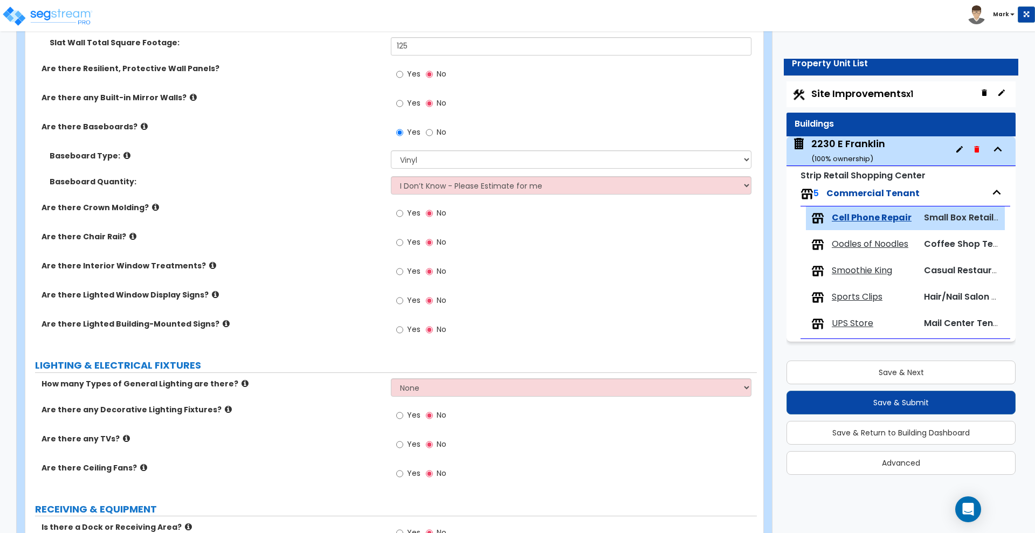
click at [408, 298] on span "Yes" at bounding box center [413, 300] width 13 height 11
click at [403, 298] on input "Yes" at bounding box center [399, 301] width 7 height 12
radio input "true"
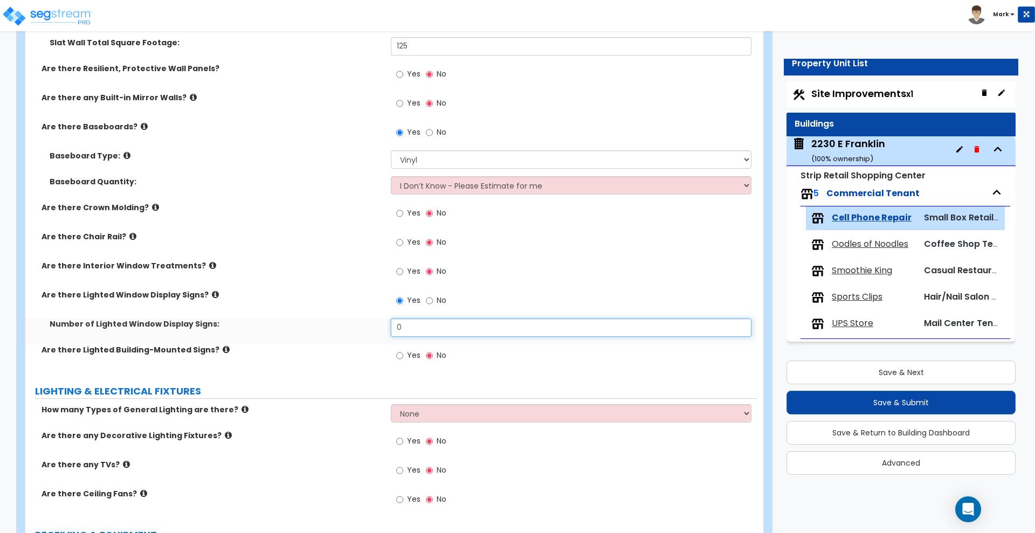
drag, startPoint x: 410, startPoint y: 328, endPoint x: 367, endPoint y: 327, distance: 42.6
click at [369, 329] on div "Number of Lighted Window Display Signs: 0" at bounding box center [391, 332] width 732 height 26
type input "1"
click at [395, 356] on div "Yes No" at bounding box center [421, 357] width 61 height 25
click at [400, 356] on input "Yes" at bounding box center [399, 356] width 7 height 12
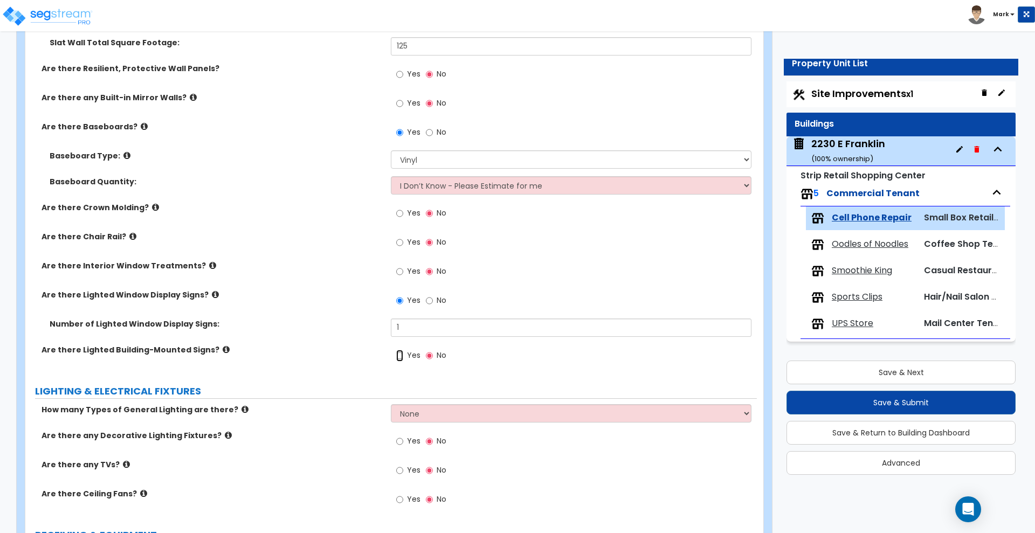
radio input "true"
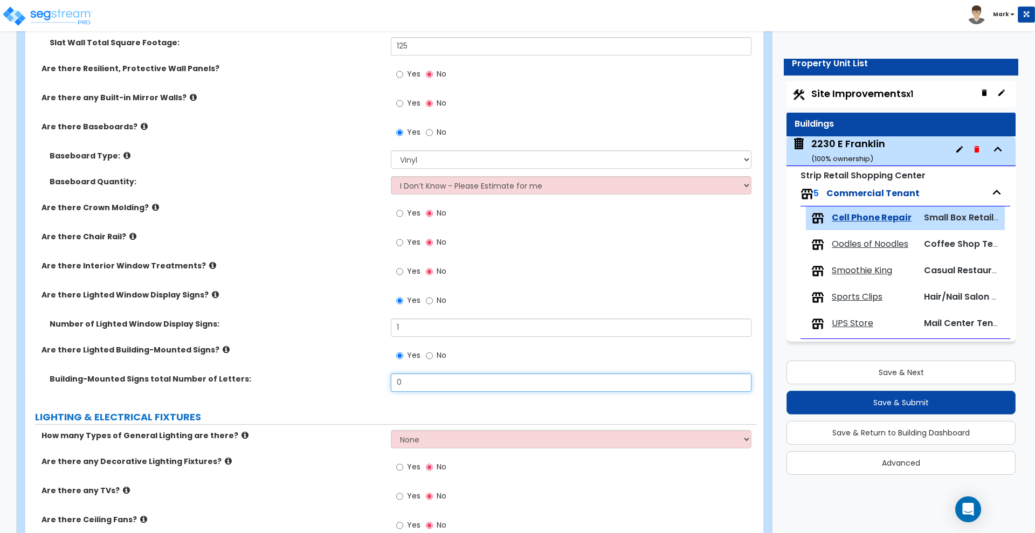
drag, startPoint x: 413, startPoint y: 387, endPoint x: 336, endPoint y: 388, distance: 76.6
click at [336, 388] on div "Building-Mounted Signs total Number of Letters: 0" at bounding box center [391, 387] width 732 height 26
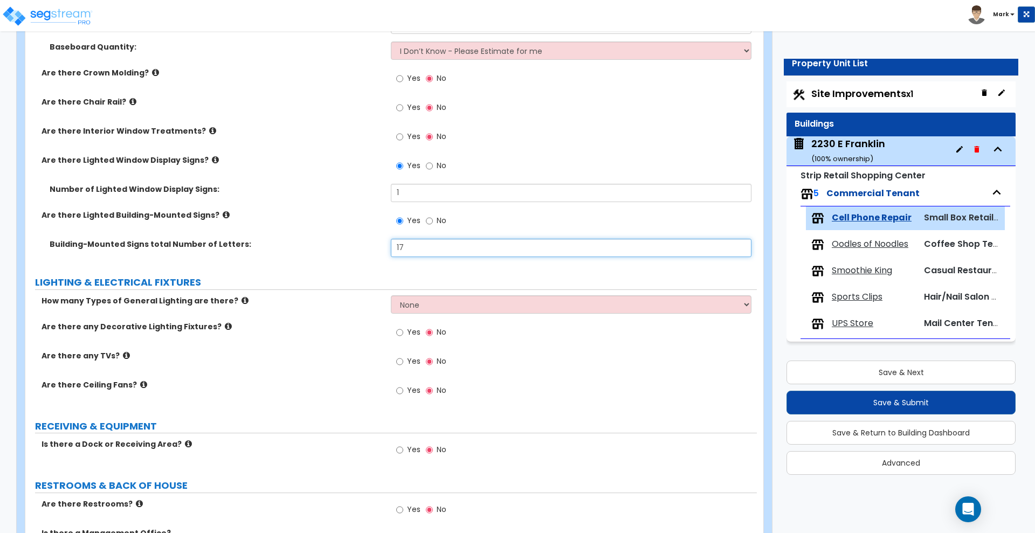
type input "17"
click at [431, 306] on select "None 1 2 3" at bounding box center [571, 304] width 360 height 18
select select "1"
click at [391, 295] on select "None 1 2 3" at bounding box center [571, 304] width 360 height 18
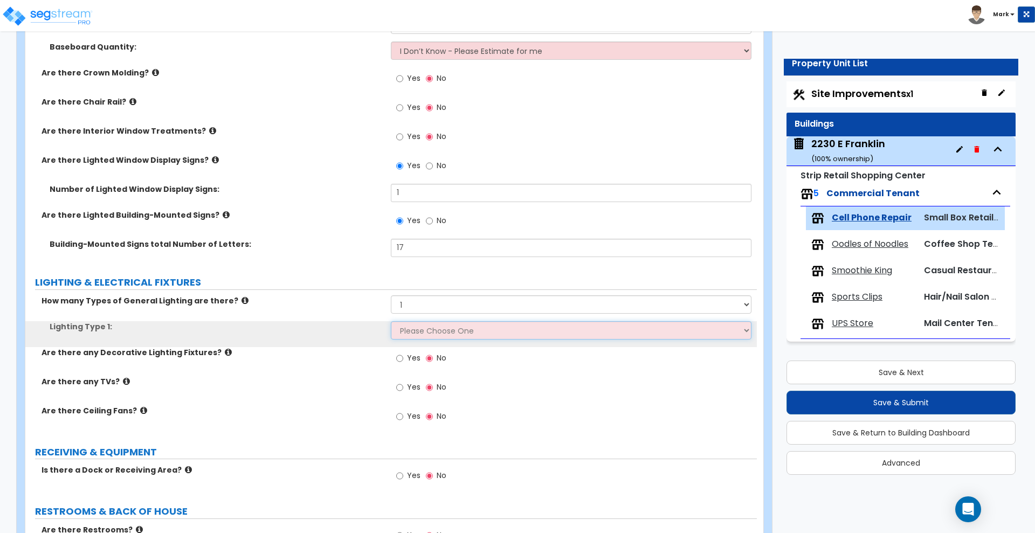
click at [431, 332] on select "Please Choose One LED Surface-Mounted LED Recessed Fluorescent Surface-Mounted …" at bounding box center [571, 330] width 360 height 18
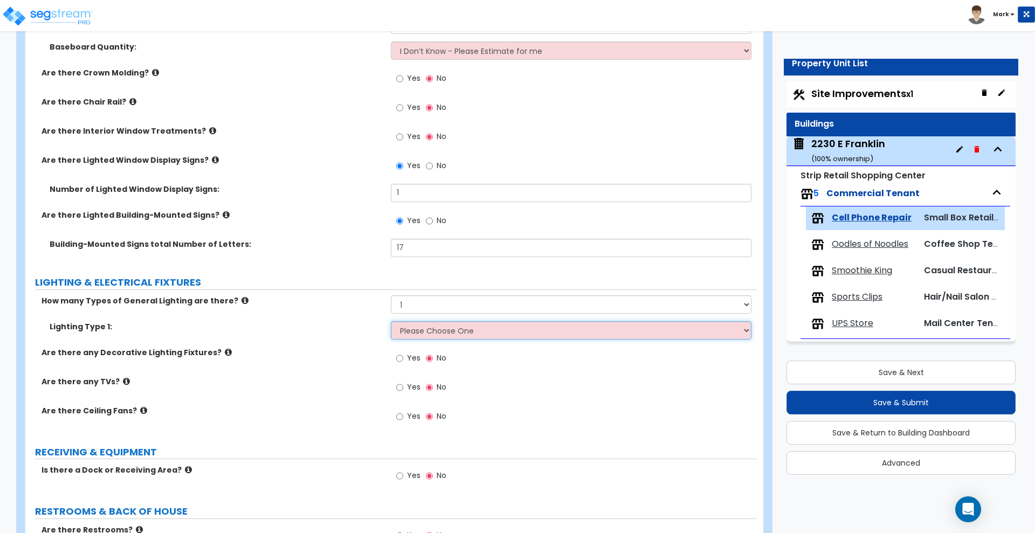
select select "4"
click at [391, 321] on select "Please Choose One LED Surface-Mounted LED Recessed Fluorescent Surface-Mounted …" at bounding box center [571, 330] width 360 height 18
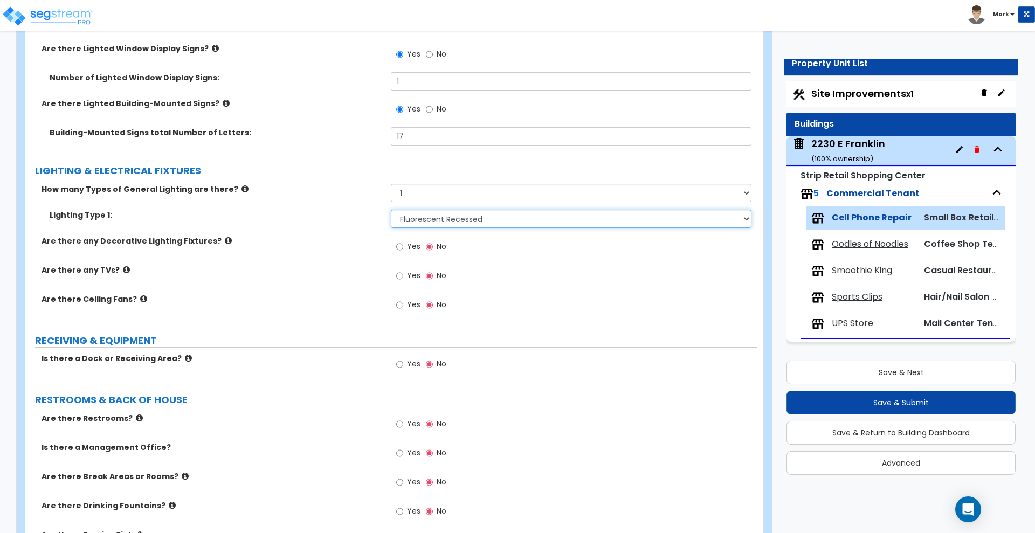
scroll to position [876, 0]
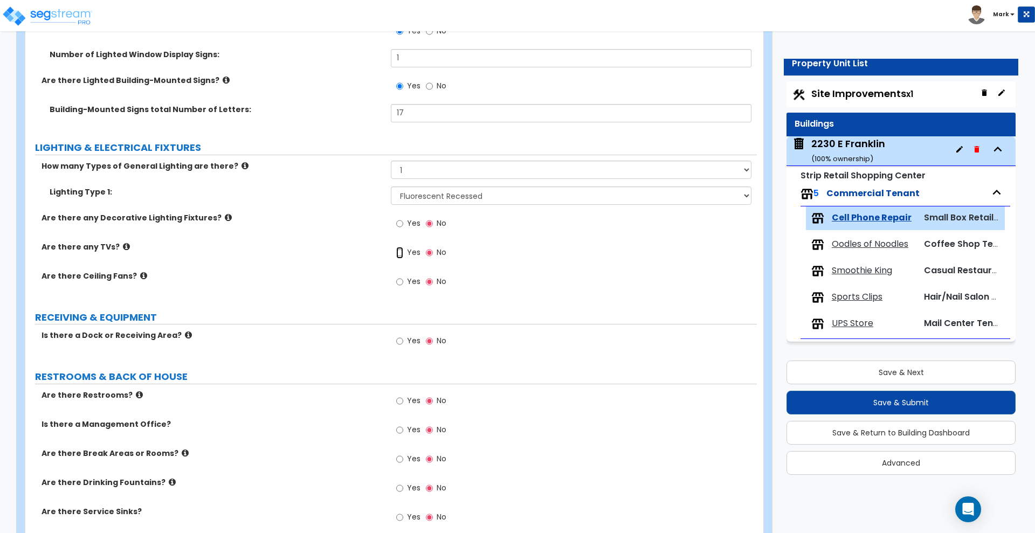
click at [401, 255] on input "Yes" at bounding box center [399, 253] width 7 height 12
radio input "true"
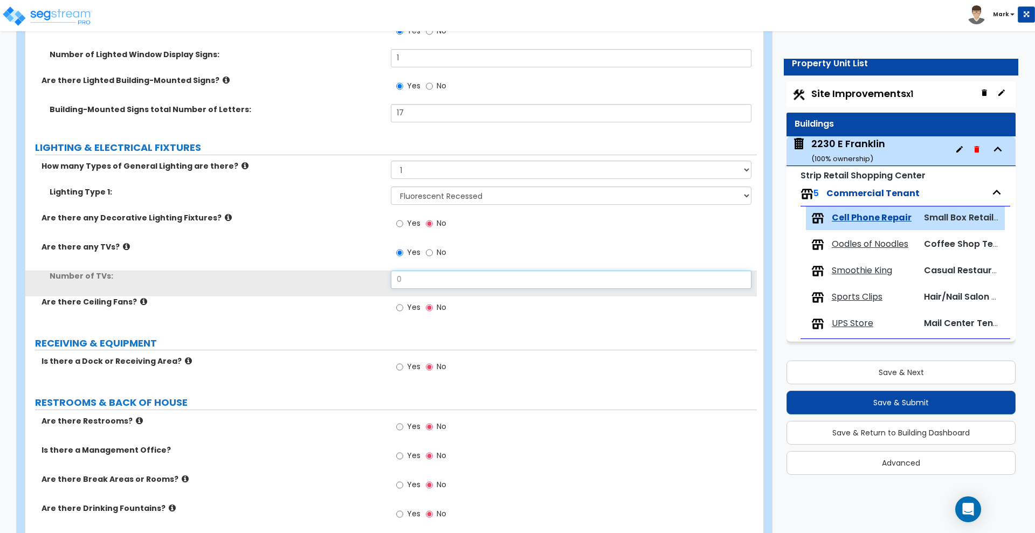
click at [354, 281] on div "Number of TVs: 0" at bounding box center [391, 284] width 732 height 26
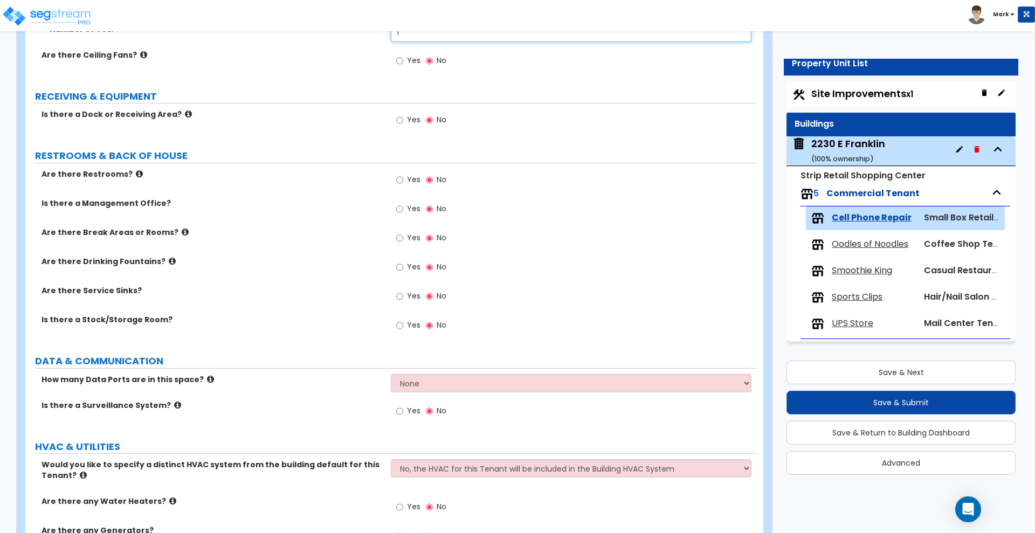
scroll to position [1146, 0]
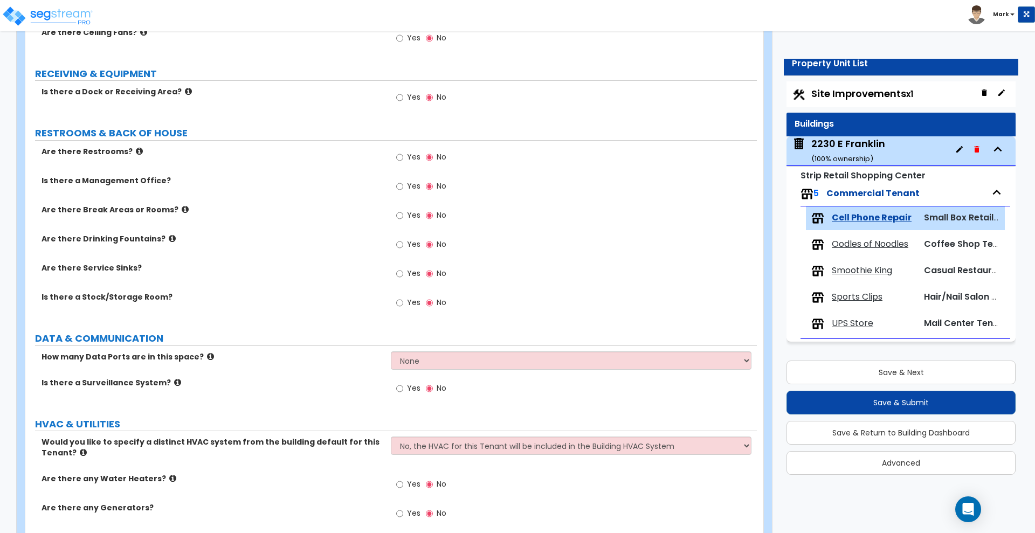
type input "1"
click at [397, 156] on input "Yes" at bounding box center [399, 158] width 7 height 12
radio input "true"
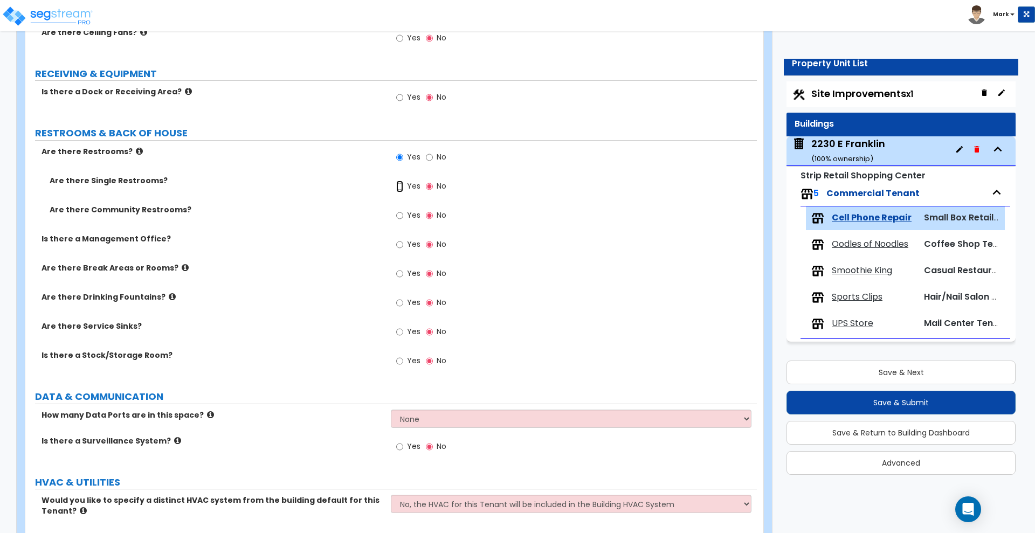
click at [398, 184] on input "Yes" at bounding box center [399, 187] width 7 height 12
radio input "true"
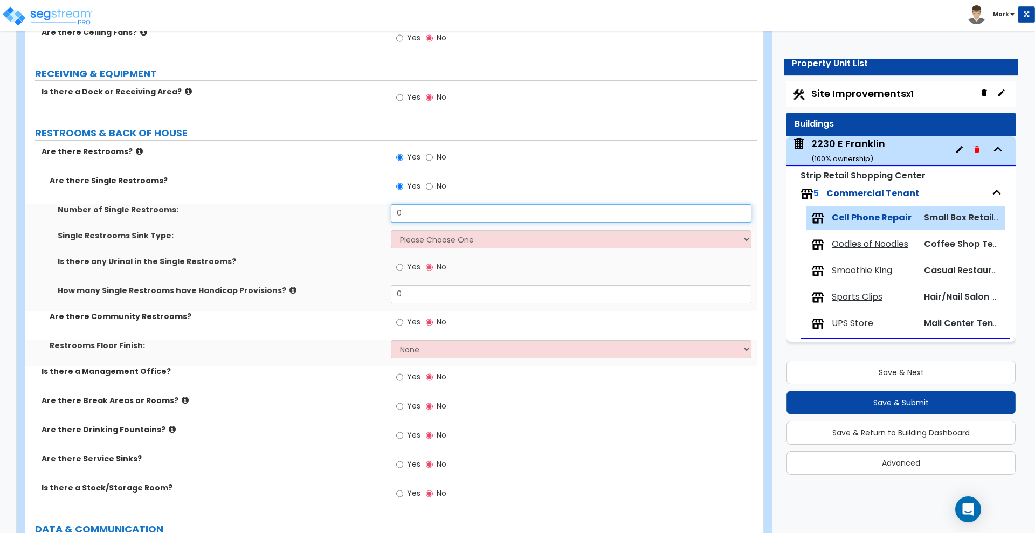
drag, startPoint x: 378, startPoint y: 209, endPoint x: 320, endPoint y: 208, distance: 58.2
click at [320, 208] on div "Number of Single Restrooms: 0" at bounding box center [391, 217] width 732 height 26
type input "1"
click at [513, 240] on select "Please Choose One Wall-mounted Vanity-mounted" at bounding box center [571, 239] width 360 height 18
select select "1"
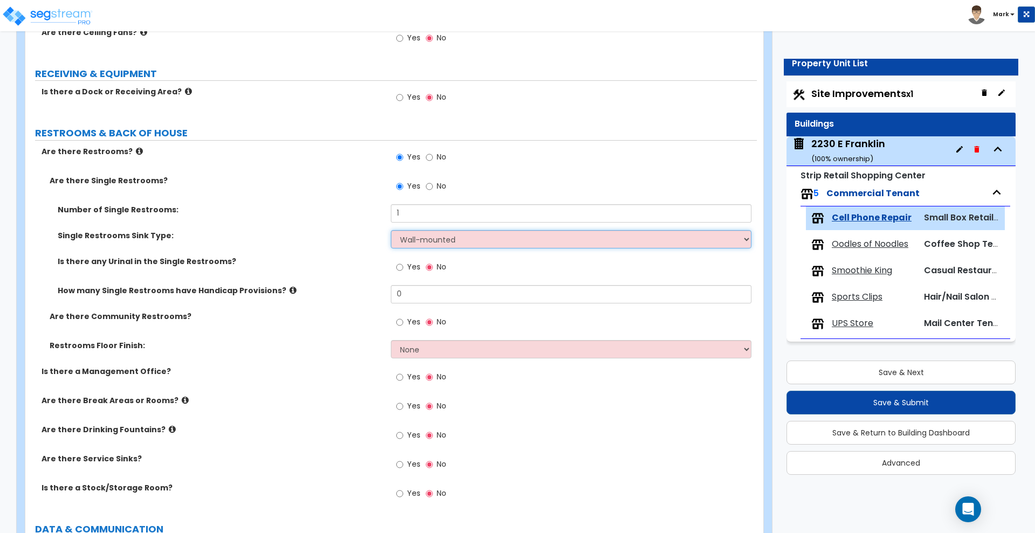
click at [391, 230] on select "Please Choose One Wall-mounted Vanity-mounted" at bounding box center [571, 239] width 360 height 18
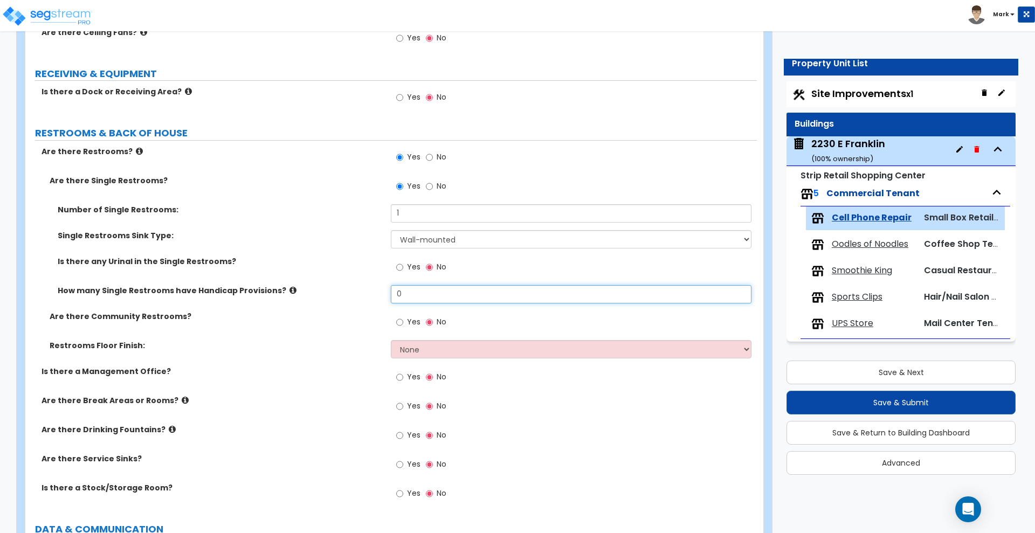
drag, startPoint x: 419, startPoint y: 297, endPoint x: 324, endPoint y: 303, distance: 95.6
click at [324, 303] on div "How many Single Restrooms have Handicap Provisions? 0" at bounding box center [391, 298] width 732 height 26
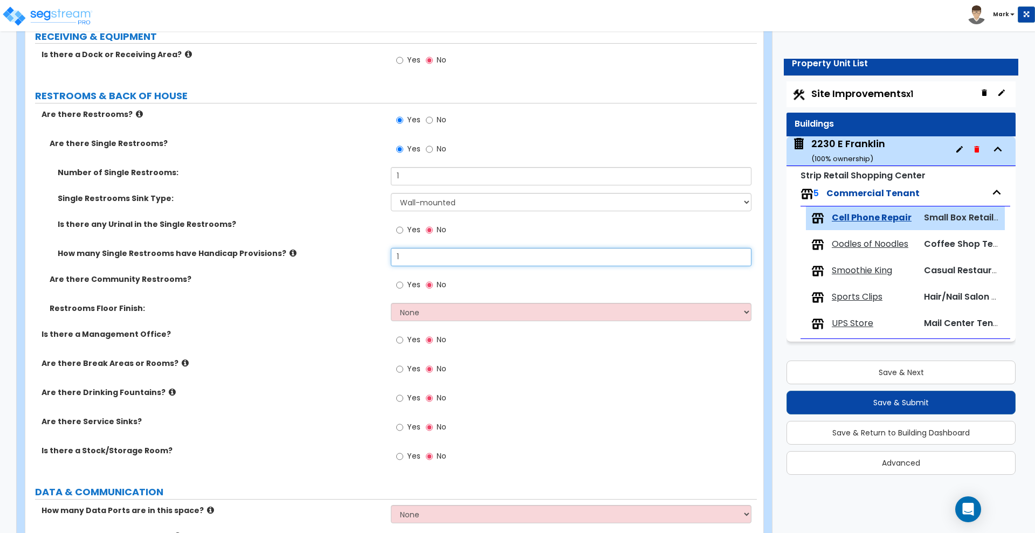
scroll to position [1213, 0]
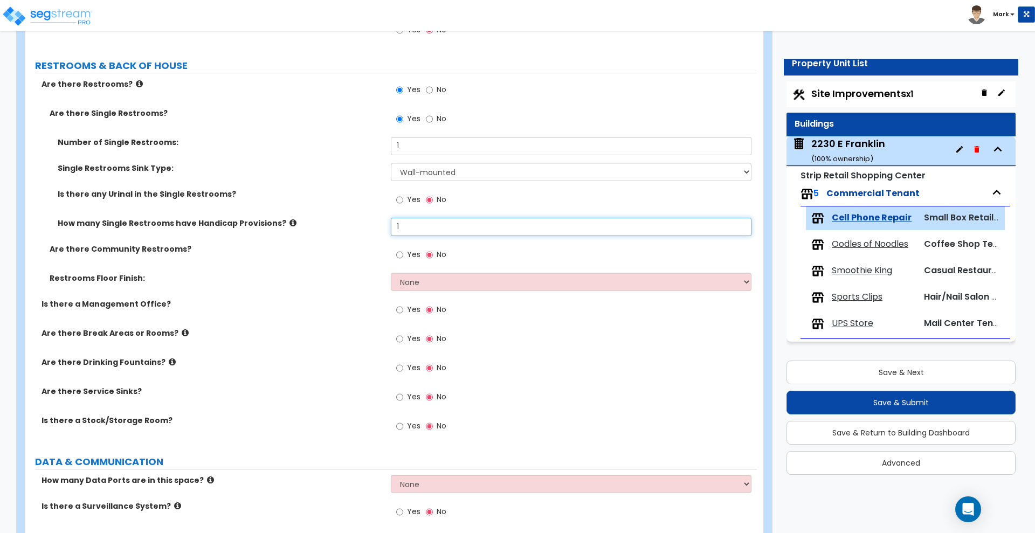
type input "1"
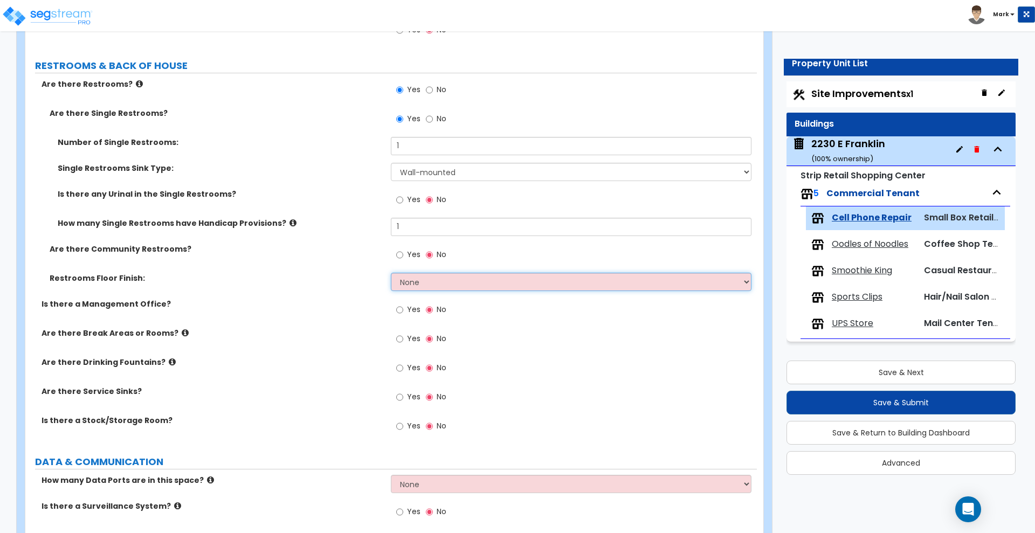
click at [464, 285] on select "None Tile Flooring Resilient Laminate Flooring VCT Flooring Sheet Vinyl Flooring" at bounding box center [571, 282] width 360 height 18
select select "1"
click at [391, 273] on select "None Tile Flooring Resilient Laminate Flooring VCT Flooring Sheet Vinyl Flooring" at bounding box center [571, 282] width 360 height 18
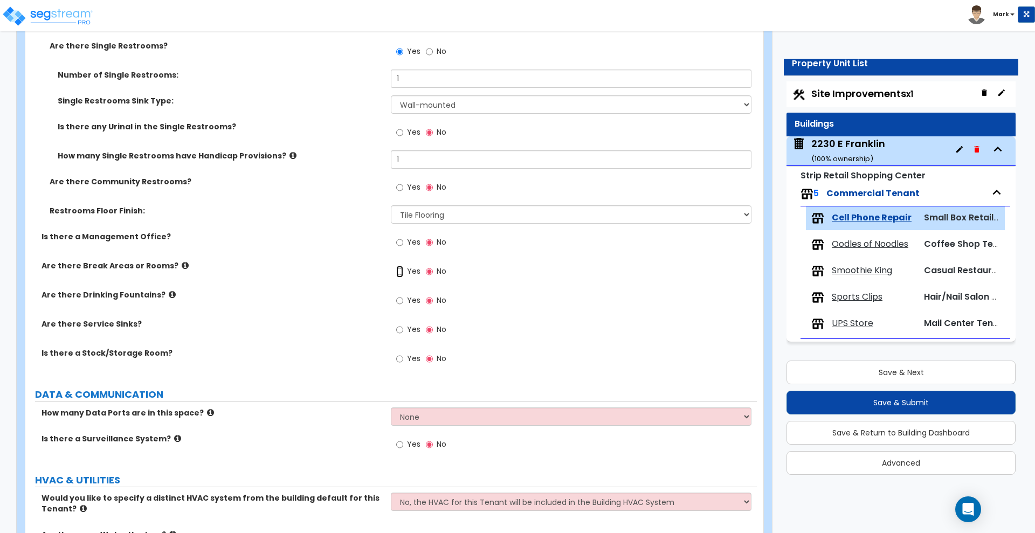
click at [400, 271] on input "Yes" at bounding box center [399, 272] width 7 height 12
radio input "true"
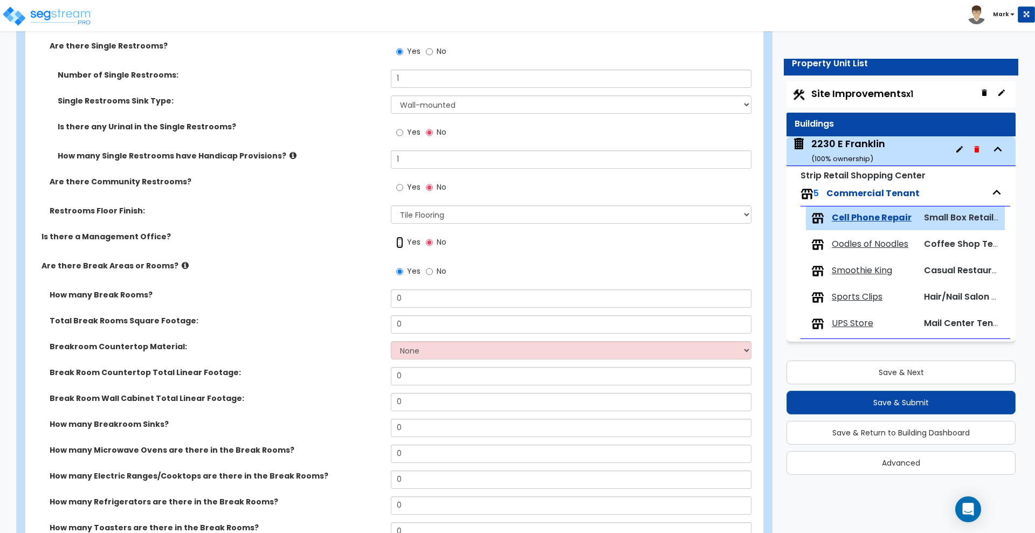
click at [400, 242] on input "Yes" at bounding box center [399, 243] width 7 height 12
radio input "true"
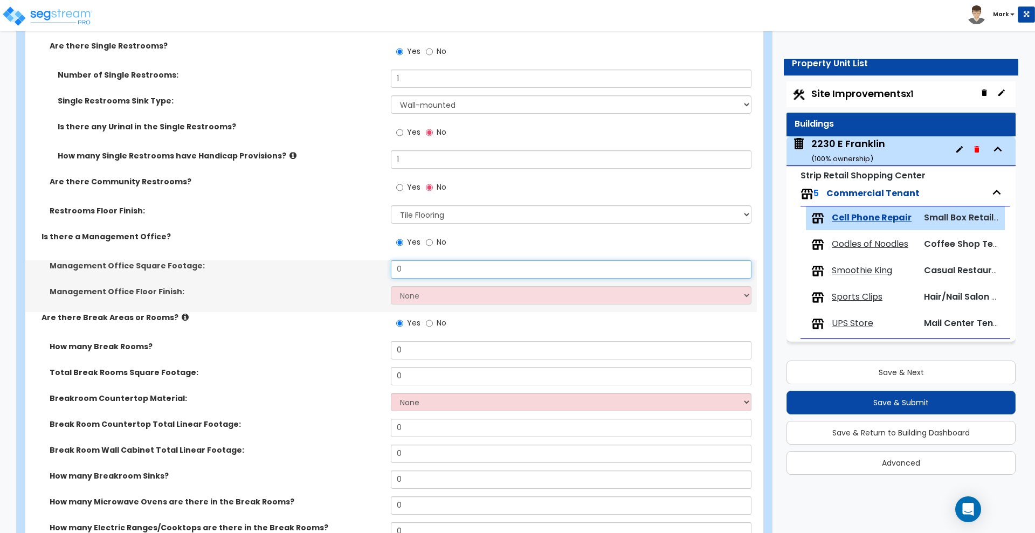
click at [318, 278] on div "Management Office Square Footage: 0" at bounding box center [391, 273] width 732 height 26
type input "120"
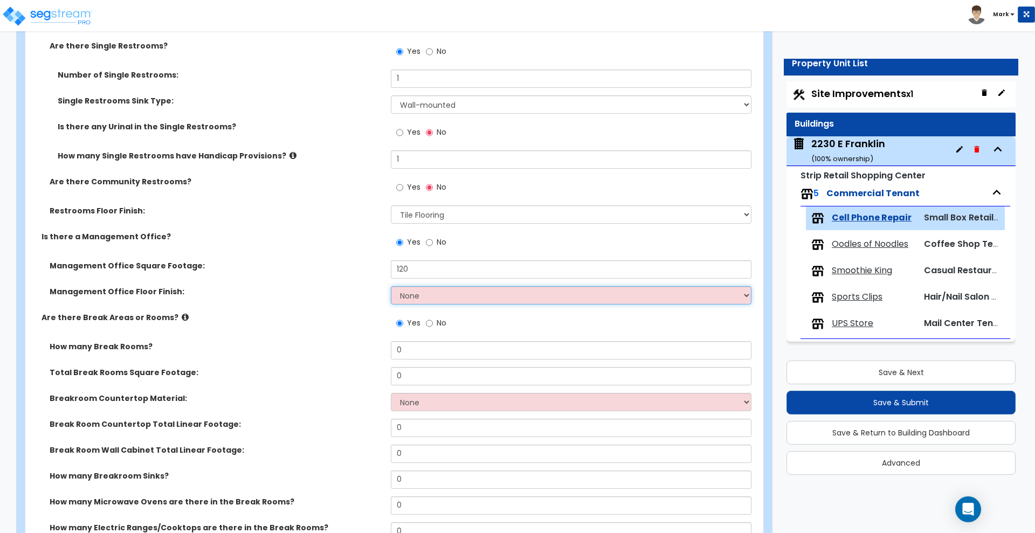
click at [430, 296] on select "None Tile Flooring Hardwood Flooring Resilient Laminate Flooring VCT Flooring S…" at bounding box center [571, 295] width 360 height 18
select select "3"
click at [391, 286] on select "None Tile Flooring Hardwood Flooring Resilient Laminate Flooring VCT Flooring S…" at bounding box center [571, 295] width 360 height 18
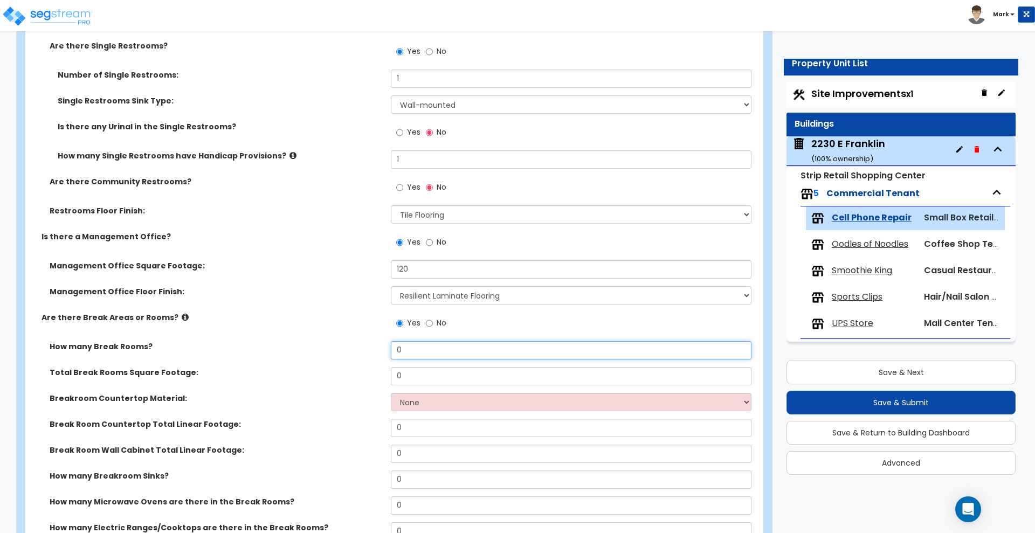
drag, startPoint x: 382, startPoint y: 352, endPoint x: 359, endPoint y: 354, distance: 23.3
click at [359, 354] on div "How many Break Rooms? 0" at bounding box center [391, 354] width 732 height 26
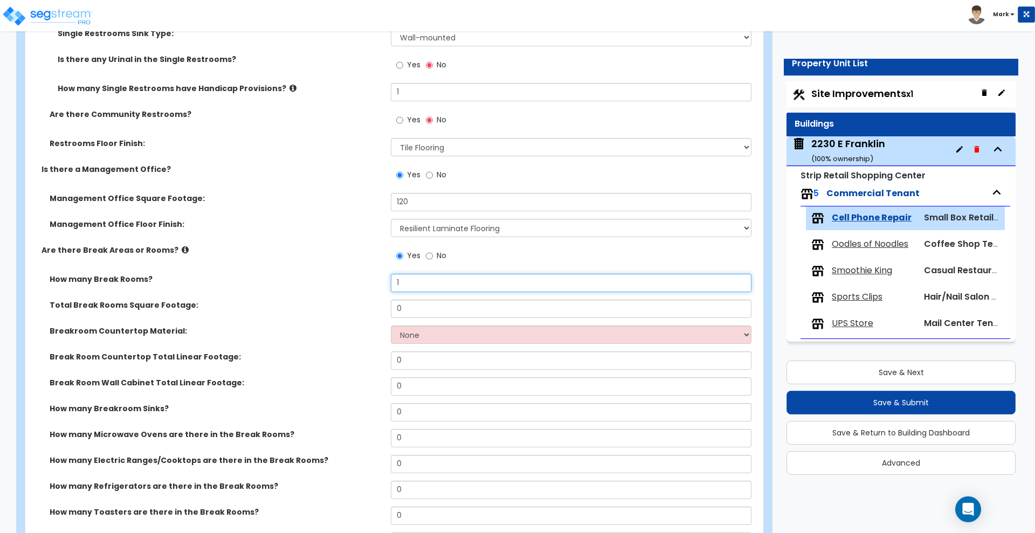
type input "1"
drag, startPoint x: 412, startPoint y: 306, endPoint x: 317, endPoint y: 317, distance: 95.5
click at [317, 317] on div "Total Break Rooms Square Footage: 0" at bounding box center [391, 313] width 732 height 26
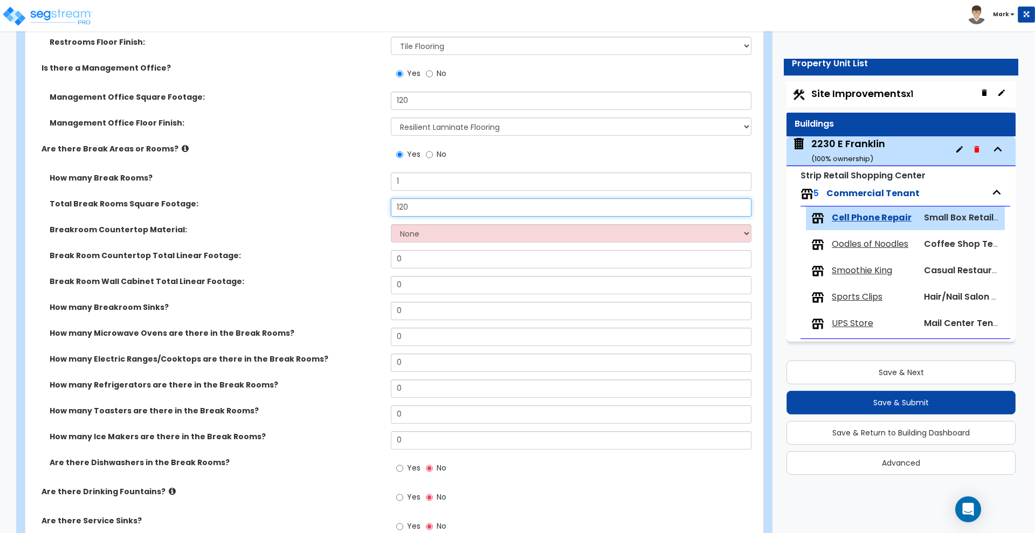
scroll to position [1483, 0]
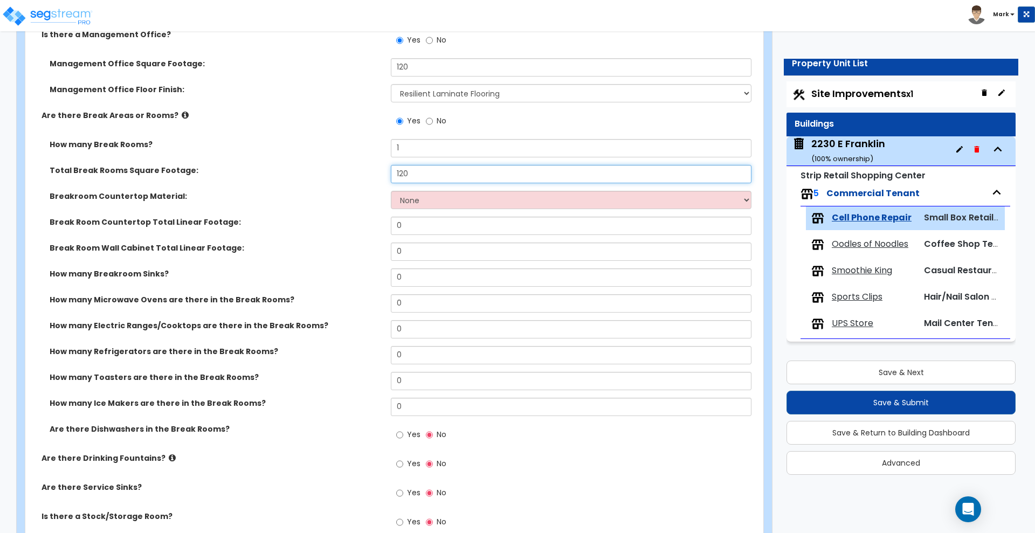
type input "120"
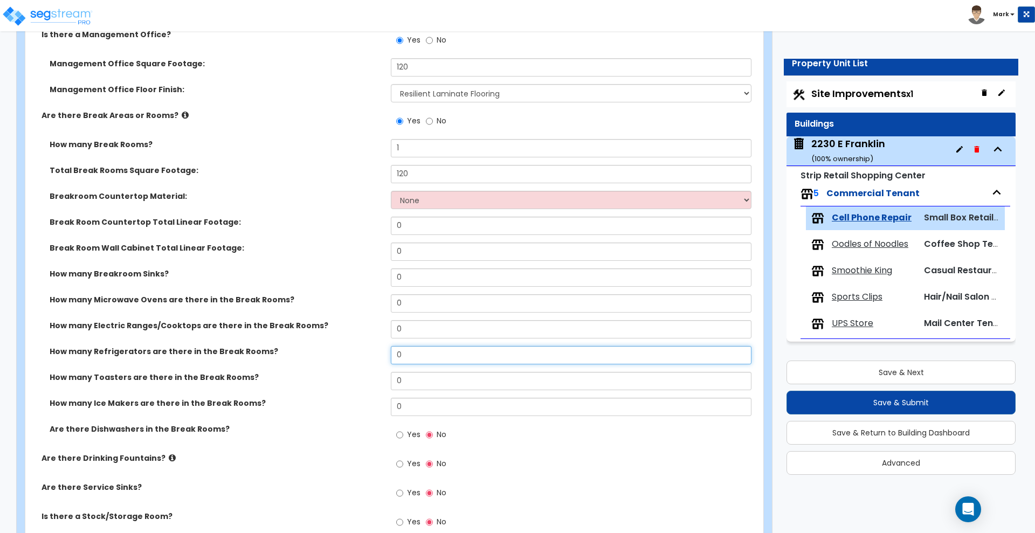
click at [351, 358] on div "How many Refrigerators are there in the Break Rooms? 0" at bounding box center [391, 359] width 732 height 26
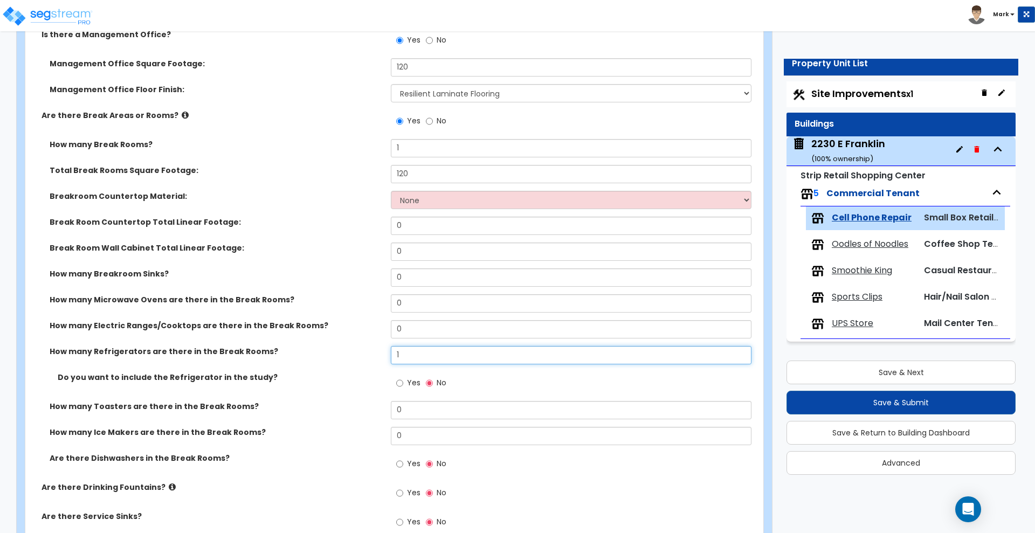
type input "1"
click at [401, 386] on input "Yes" at bounding box center [399, 383] width 7 height 12
radio input "true"
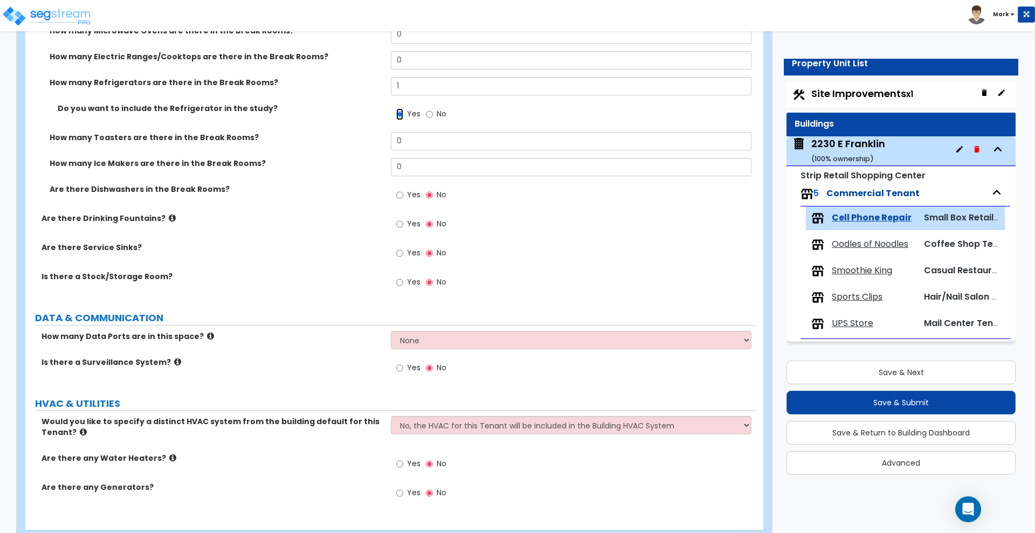
scroll to position [1752, 0]
click at [400, 281] on input "Yes" at bounding box center [399, 282] width 7 height 12
radio input "true"
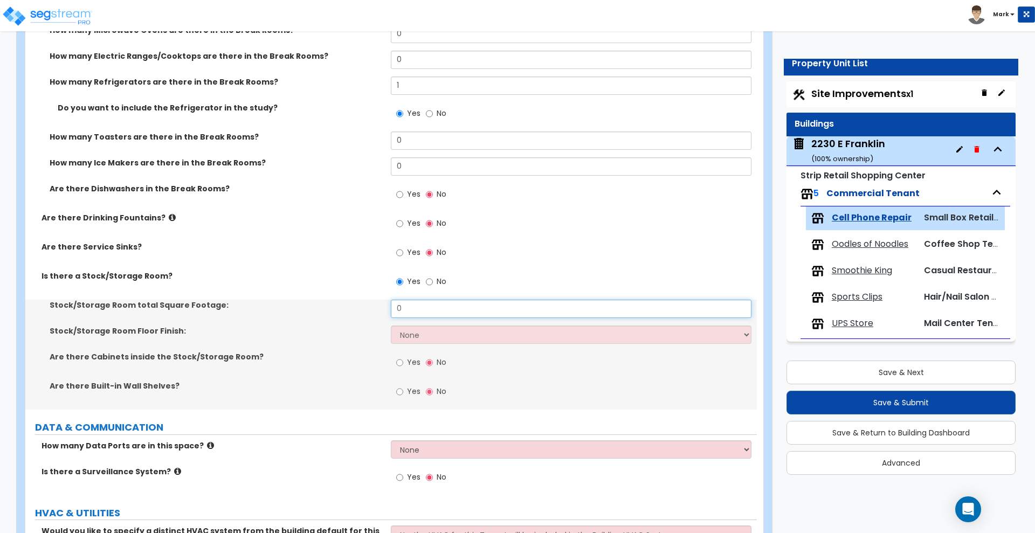
drag, startPoint x: 393, startPoint y: 310, endPoint x: 324, endPoint y: 308, distance: 68.5
click at [324, 311] on div "Stock/Storage Room total Square Footage: 0" at bounding box center [391, 313] width 732 height 26
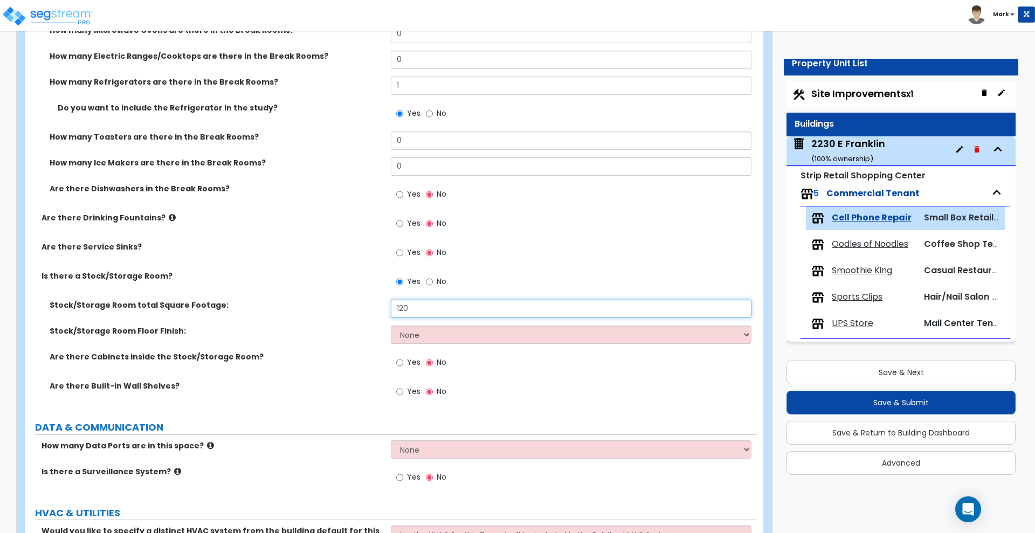
type input "120"
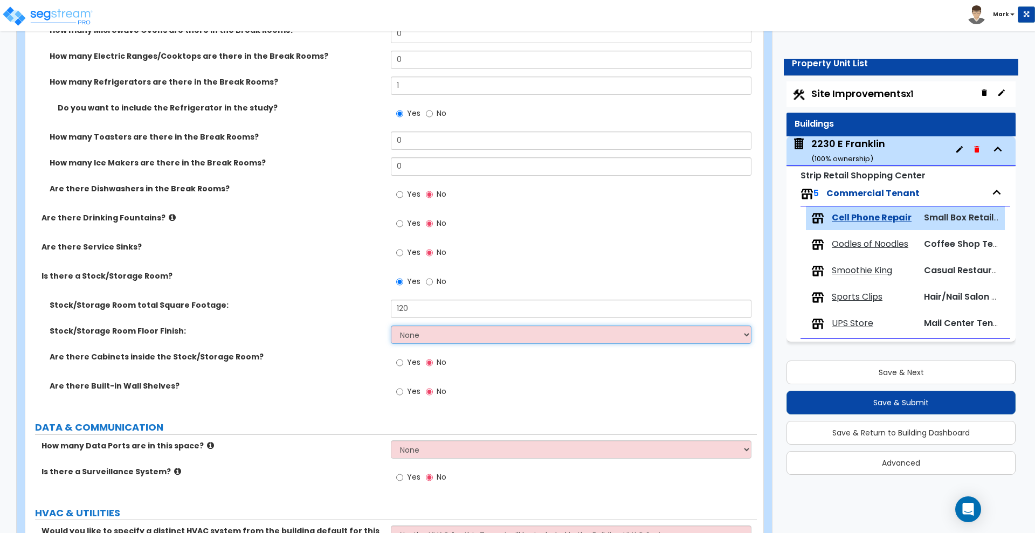
click at [434, 335] on select "None Tile Flooring Hardwood Flooring Resilient Laminate Flooring VCT Flooring S…" at bounding box center [571, 335] width 360 height 18
select select "3"
click at [391, 326] on select "None Tile Flooring Hardwood Flooring Resilient Laminate Flooring VCT Flooring S…" at bounding box center [571, 335] width 360 height 18
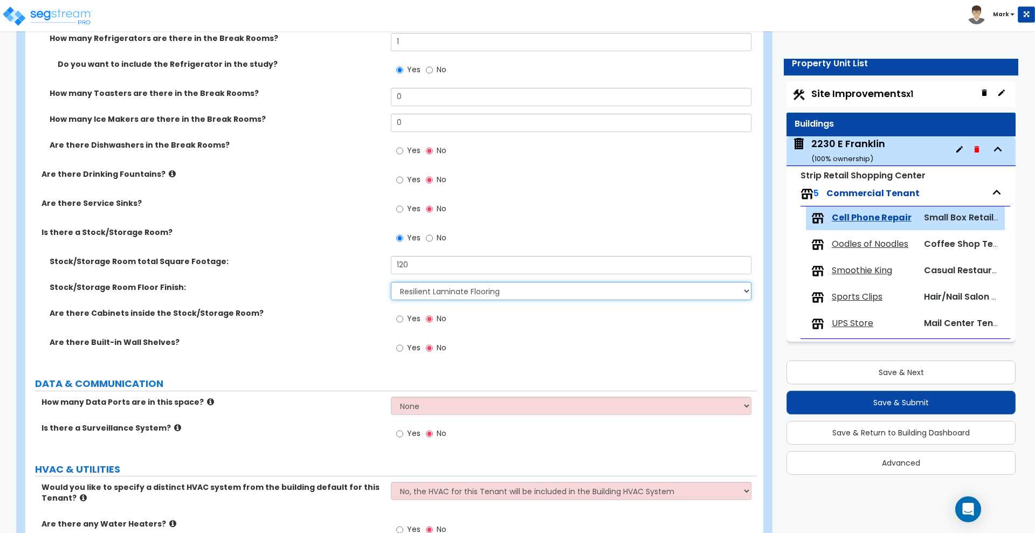
scroll to position [1820, 0]
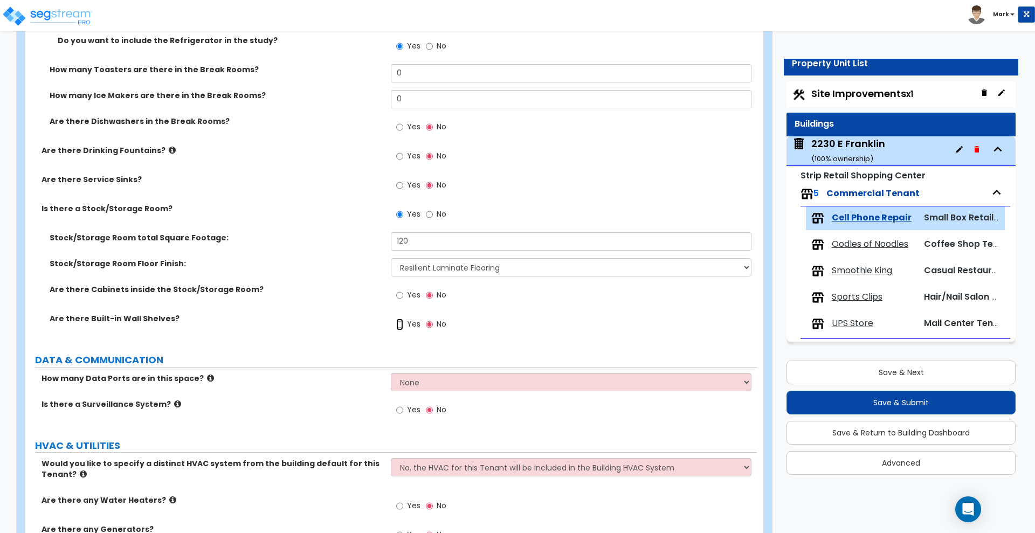
click at [399, 324] on input "Yes" at bounding box center [399, 325] width 7 height 12
radio input "true"
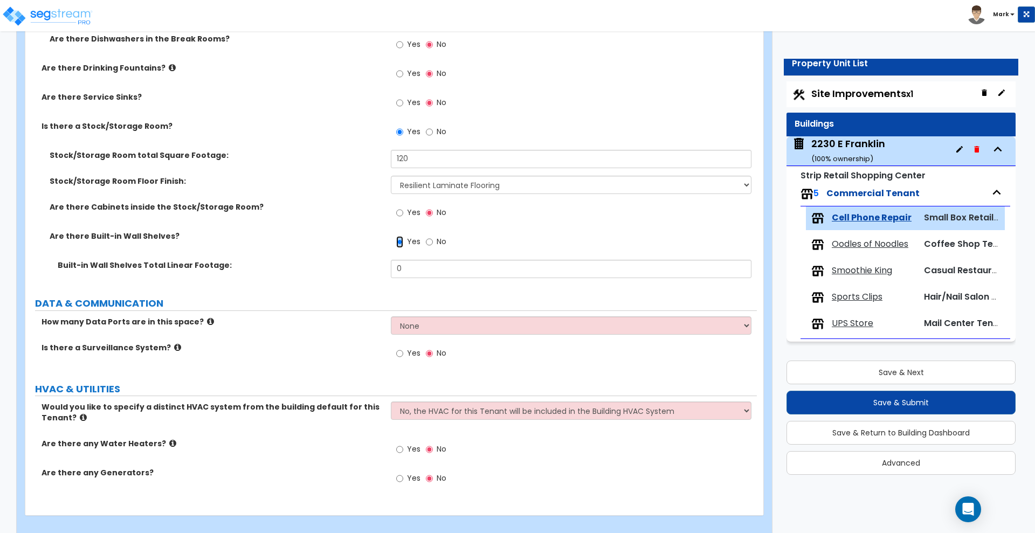
scroll to position [1915, 0]
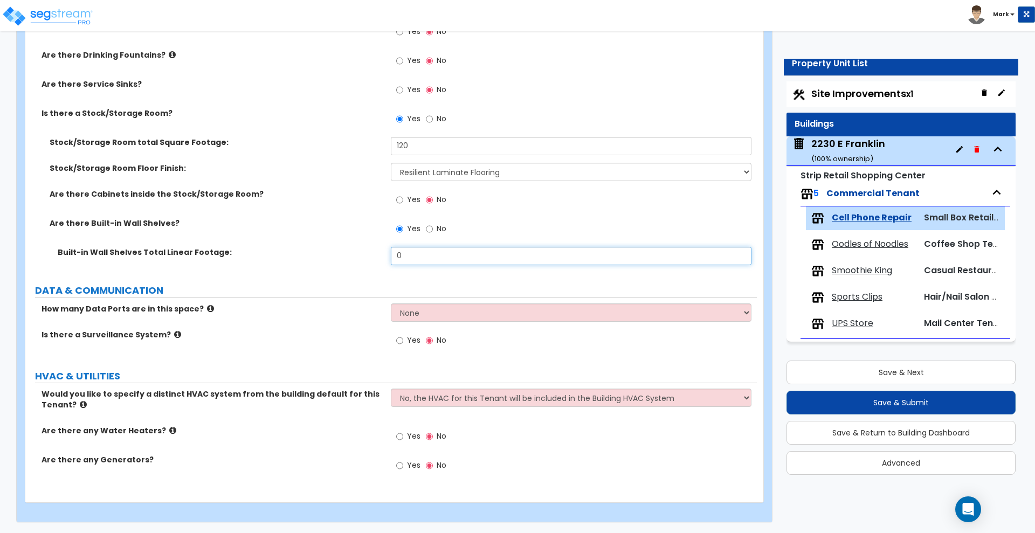
drag, startPoint x: 388, startPoint y: 258, endPoint x: 360, endPoint y: 255, distance: 28.8
click at [361, 257] on div "Built-in Wall Shelves Total Linear Footage: 0" at bounding box center [391, 260] width 732 height 26
type input "25"
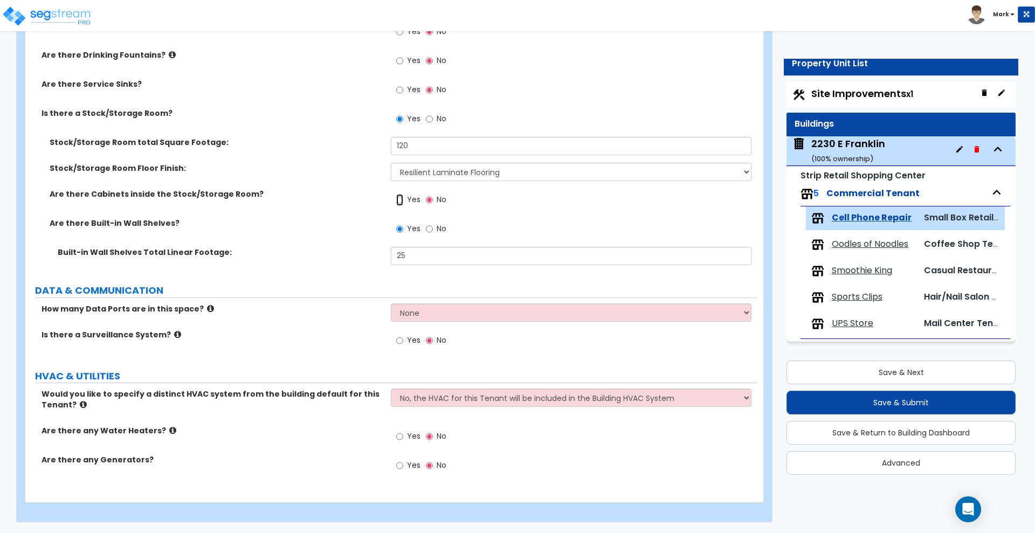
click at [399, 200] on input "Yes" at bounding box center [399, 200] width 7 height 12
radio input "true"
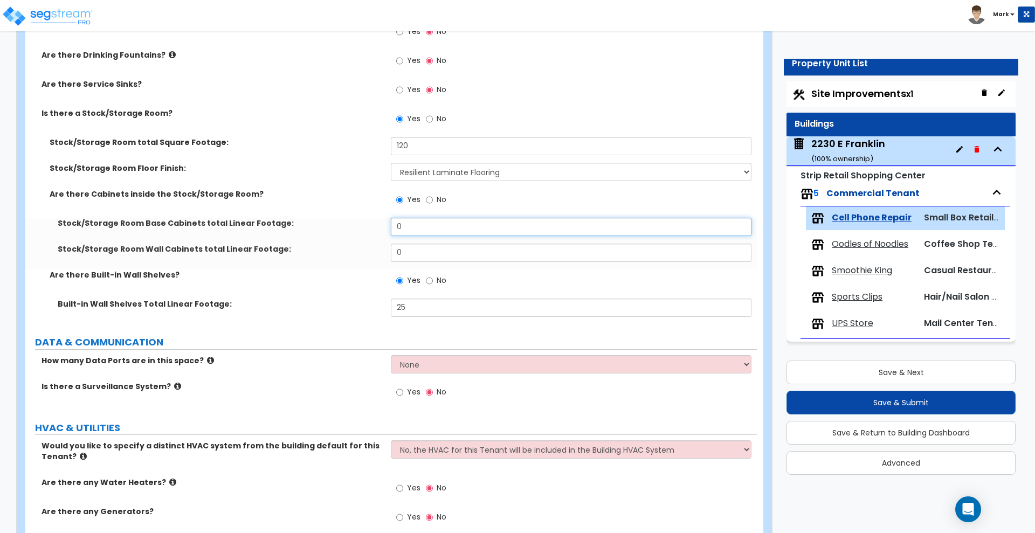
drag, startPoint x: 407, startPoint y: 229, endPoint x: 314, endPoint y: 228, distance: 92.8
click at [315, 231] on div "Stock/Storage Room Base Cabinets total Linear Footage: 0" at bounding box center [391, 231] width 732 height 26
drag, startPoint x: 411, startPoint y: 248, endPoint x: 329, endPoint y: 258, distance: 82.0
click at [331, 258] on div "Stock/Storage Room Wall Cabinets total Linear Footage: 0" at bounding box center [391, 257] width 732 height 26
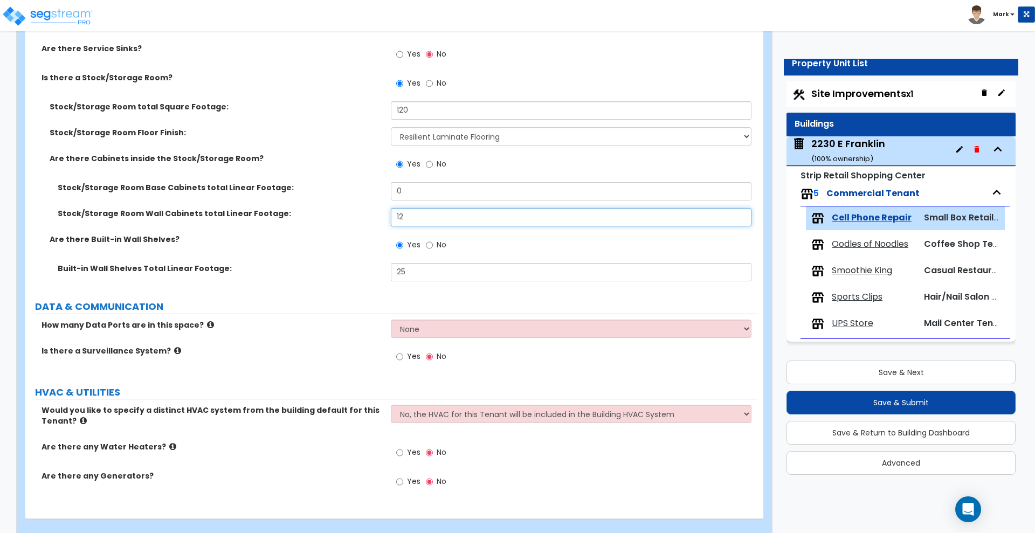
scroll to position [1967, 0]
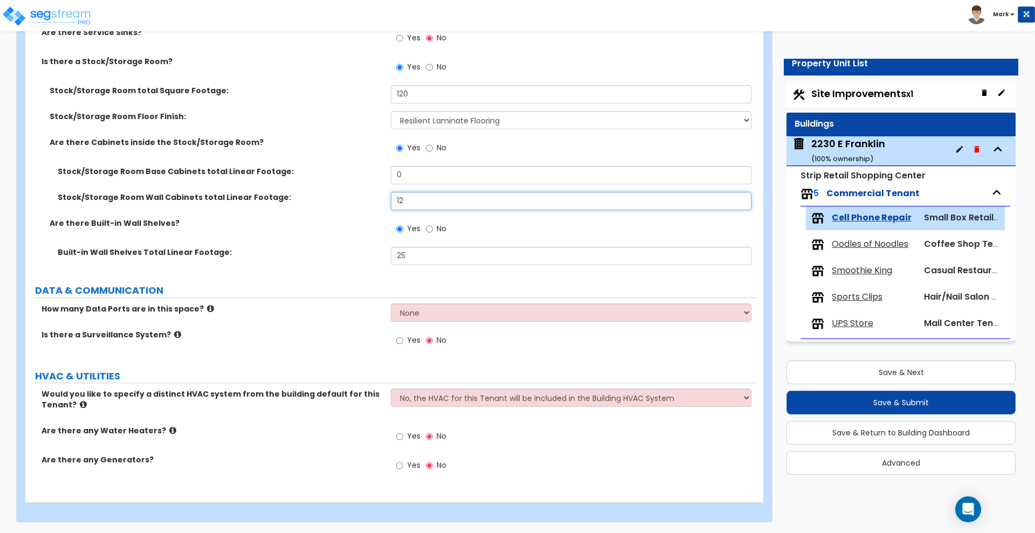
type input "12"
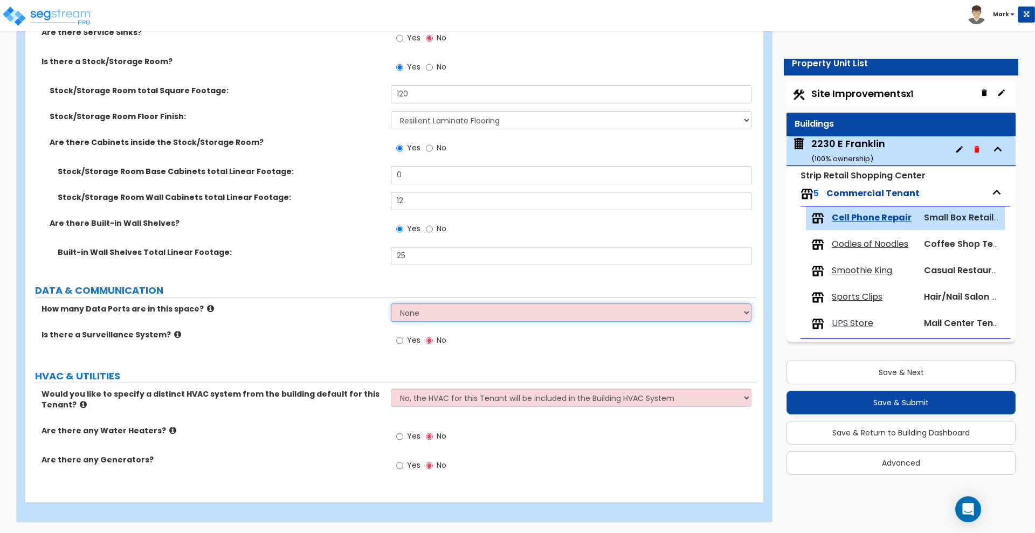
drag, startPoint x: 488, startPoint y: 314, endPoint x: 478, endPoint y: 320, distance: 11.4
click at [488, 314] on select "None Please Estimate for Me I will specify the Quantity Exactly" at bounding box center [571, 313] width 360 height 18
select select "1"
click at [391, 304] on select "None Please Estimate for Me I will specify the Quantity Exactly" at bounding box center [571, 313] width 360 height 18
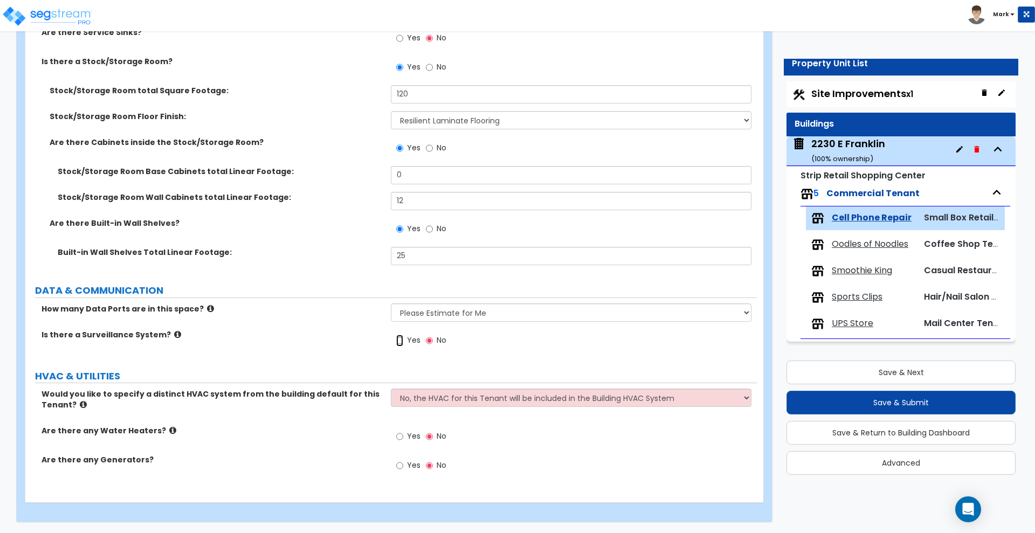
click at [403, 343] on input "Yes" at bounding box center [399, 341] width 7 height 12
radio input "true"
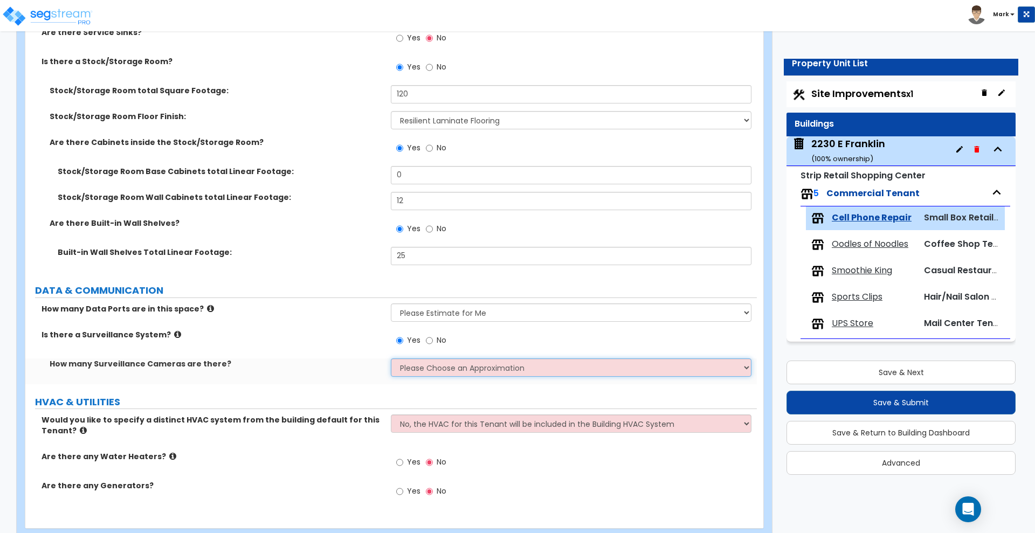
click at [442, 372] on select "Please Choose an Approximation Barely Noticed Any Noticed a Couple Frequently S…" at bounding box center [571, 368] width 360 height 18
select select "3"
click at [391, 359] on select "Please Choose an Approximation Barely Noticed Any Noticed a Couple Frequently S…" at bounding box center [571, 368] width 360 height 18
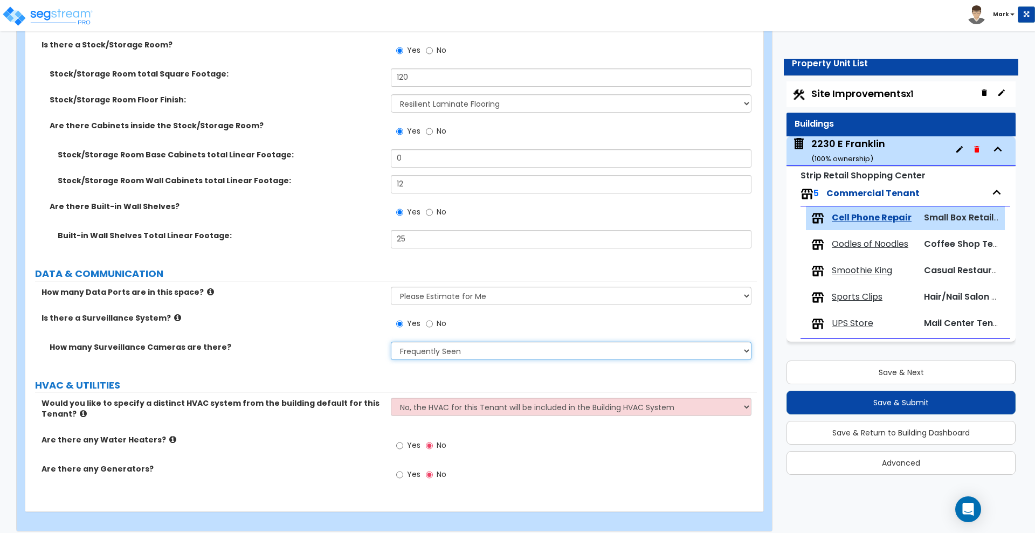
scroll to position [1993, 0]
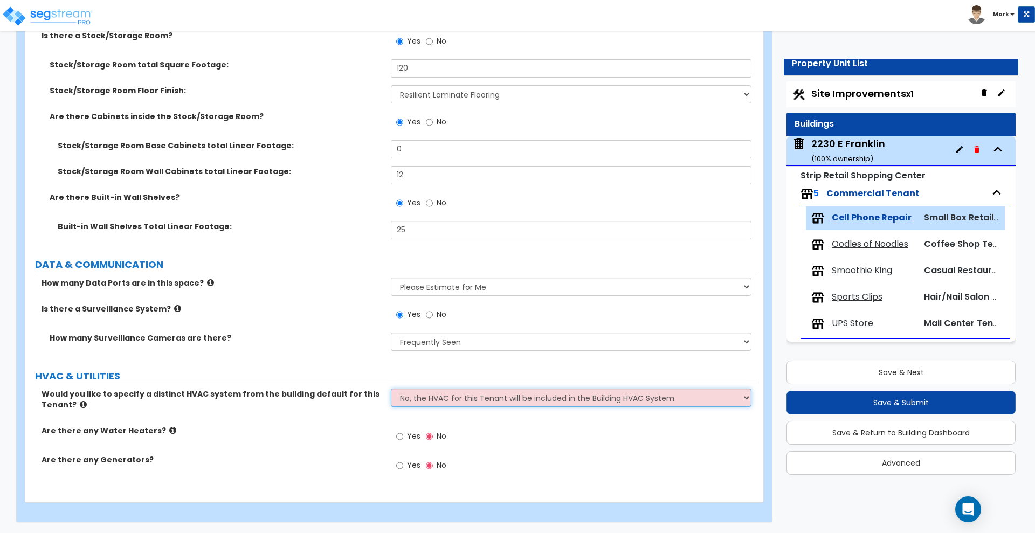
click at [470, 400] on select "No, the HVAC for this Tenant will be included in the Building HVAC System Yes, …" at bounding box center [571, 398] width 360 height 18
select select "1"
click at [391, 389] on select "No, the HVAC for this Tenant will be included in the Building HVAC System Yes, …" at bounding box center [571, 398] width 360 height 18
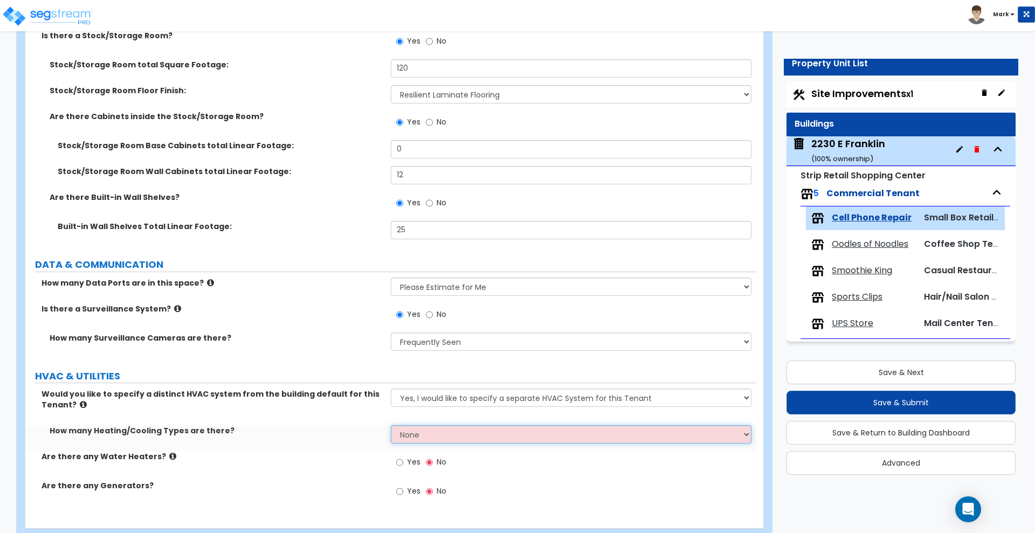
click at [439, 437] on select "None 1 2 3" at bounding box center [571, 434] width 360 height 18
select select "1"
click at [391, 425] on select "None 1 2 3" at bounding box center [571, 434] width 360 height 18
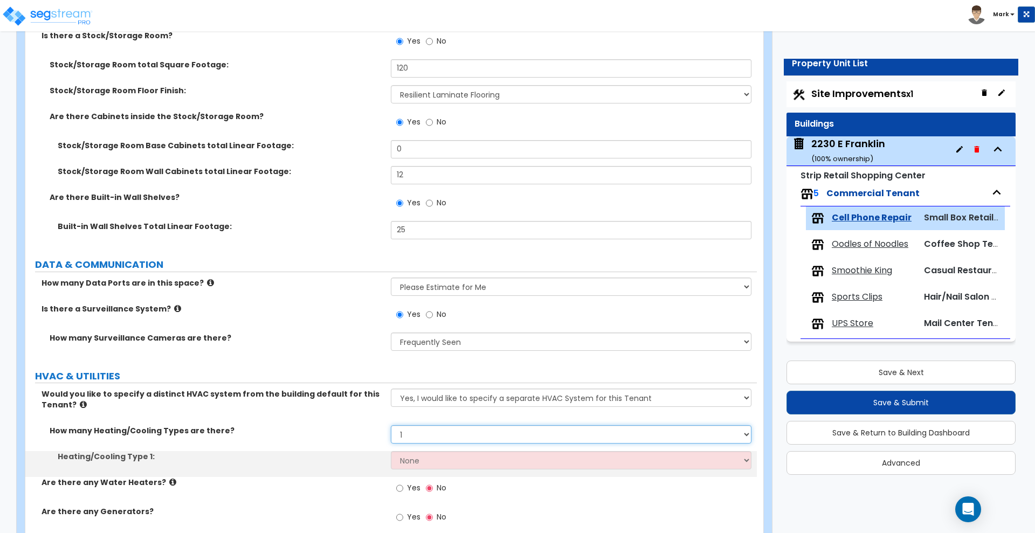
scroll to position [2045, 0]
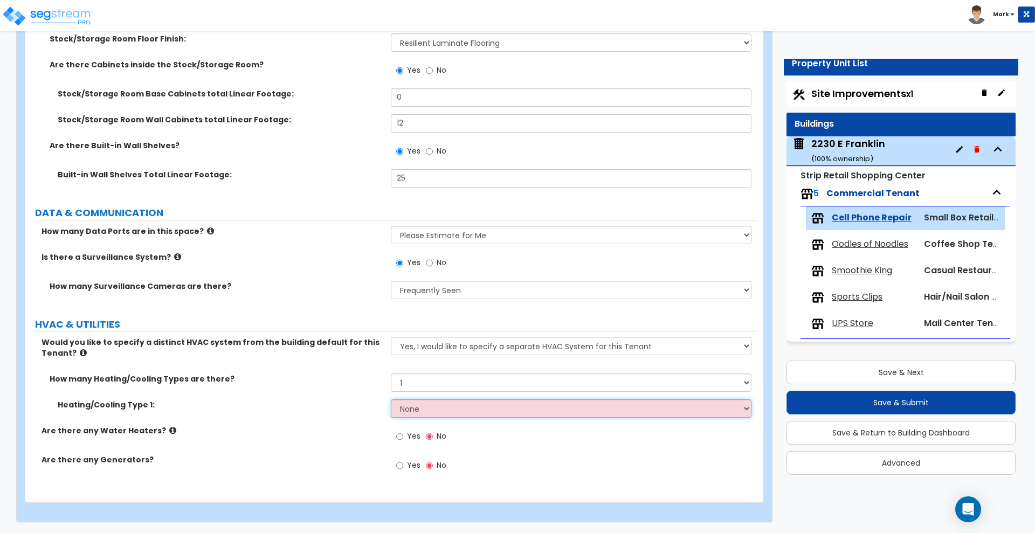
click at [431, 413] on select "None Heat Only Centralized Heating & Cooling Thru Wall Air Conditioners Mini Sp…" at bounding box center [571, 409] width 360 height 18
select select "2"
click at [391, 400] on select "None Heat Only Centralized Heating & Cooling Thru Wall Air Conditioners Mini Sp…" at bounding box center [571, 409] width 360 height 18
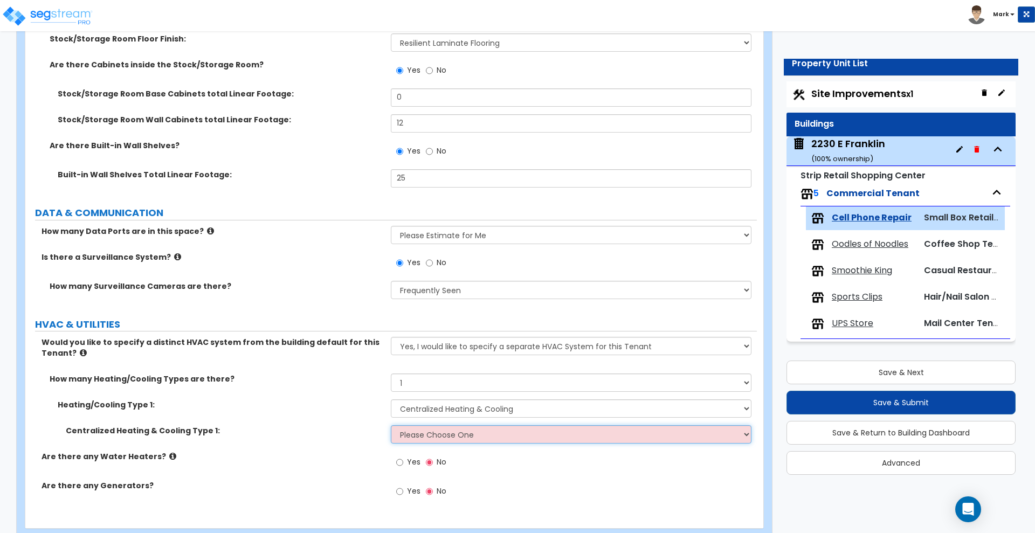
click at [433, 438] on select "Please Choose One Rooftop Unit Furnace-Condenser Forced Air Split Heating/Cooli…" at bounding box center [571, 434] width 360 height 18
select select "1"
click at [391, 425] on select "Please Choose One Rooftop Unit Furnace-Condenser Forced Air Split Heating/Cooli…" at bounding box center [571, 434] width 360 height 18
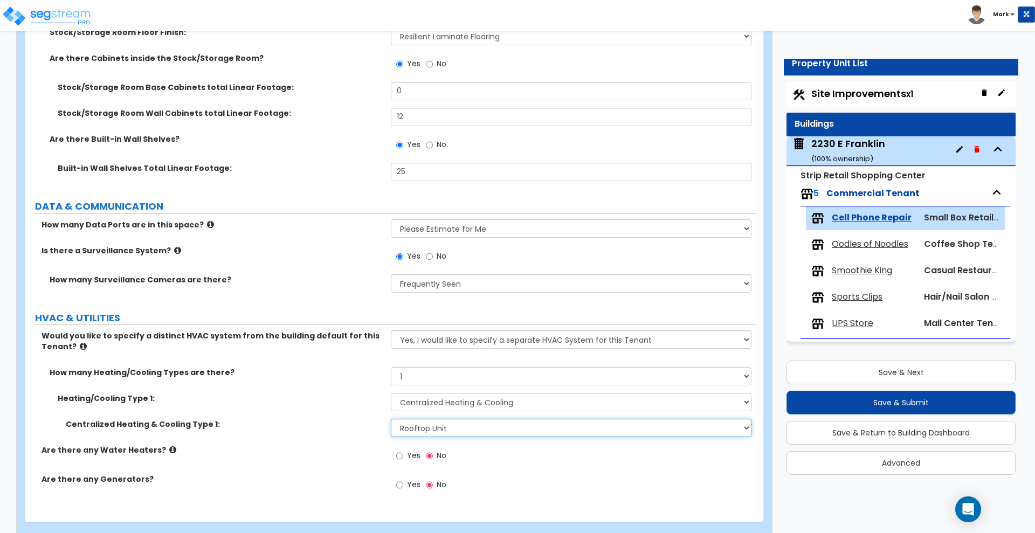
scroll to position [2071, 0]
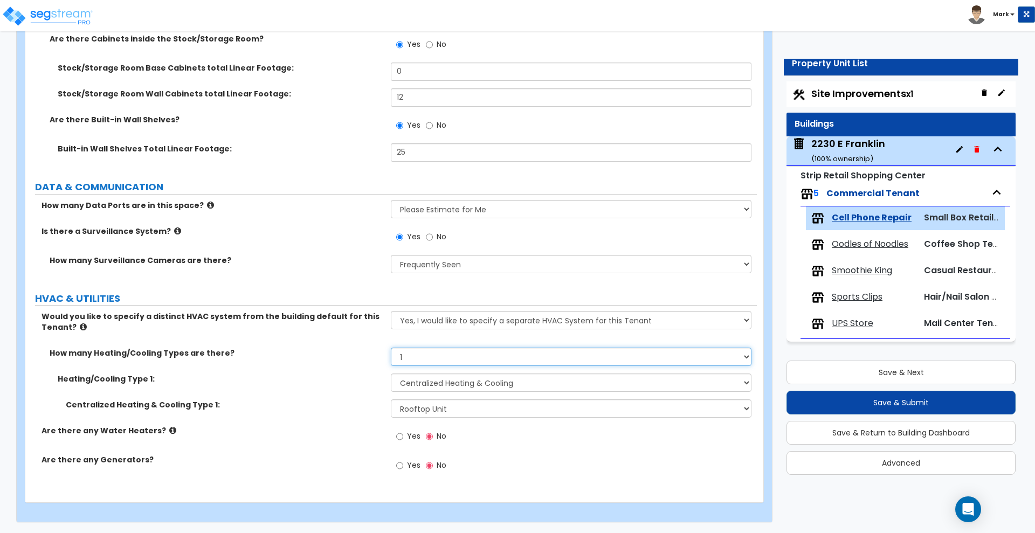
click at [487, 358] on select "None 1 2 3" at bounding box center [571, 357] width 360 height 18
click at [313, 371] on div "How many Heating/Cooling Types are there? None 1 2 3" at bounding box center [391, 361] width 732 height 26
click at [397, 437] on input "Yes" at bounding box center [399, 437] width 7 height 12
radio input "true"
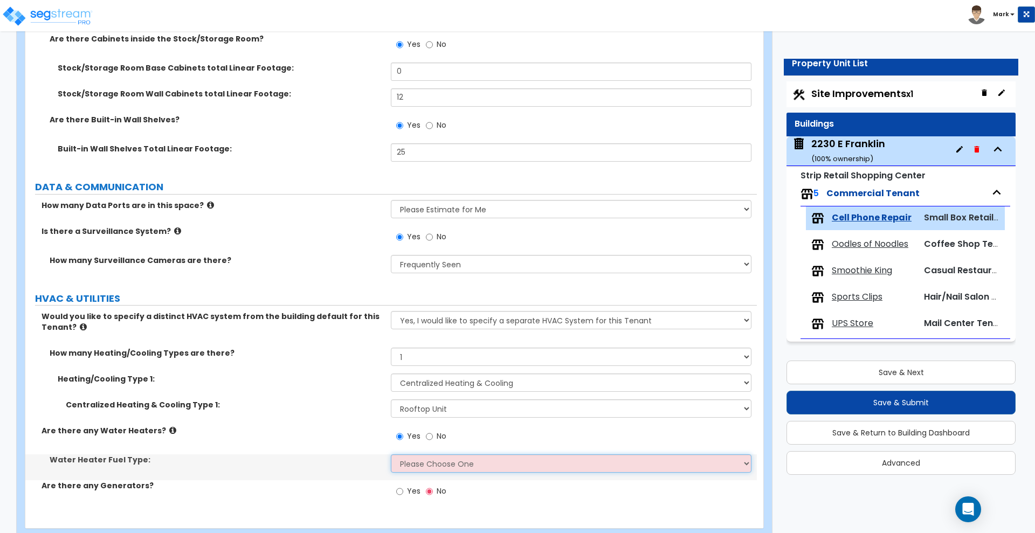
click at [421, 463] on select "Please Choose One Gas Electric" at bounding box center [571, 464] width 360 height 18
select select "2"
click at [391, 455] on select "Please Choose One Gas Electric" at bounding box center [571, 464] width 360 height 18
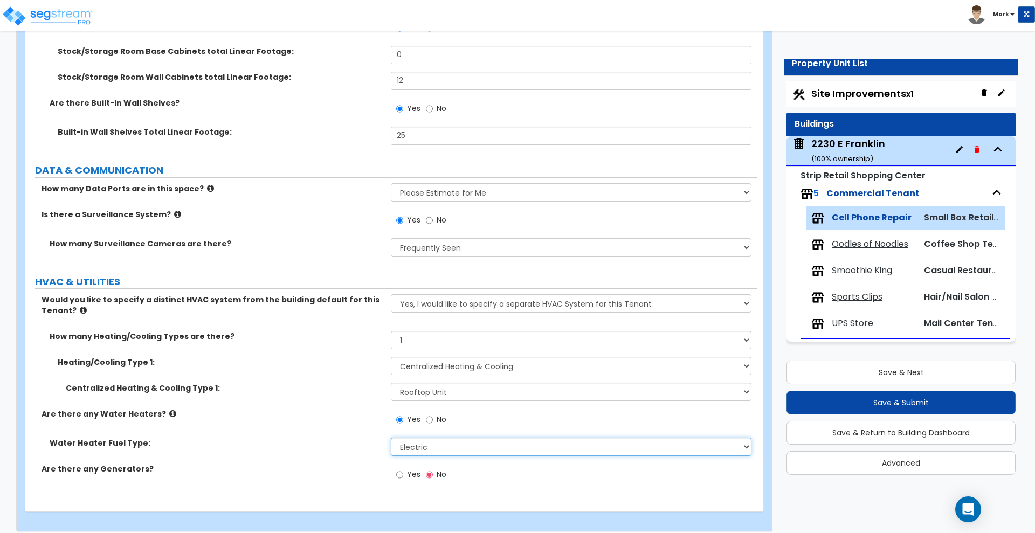
scroll to position [2096, 0]
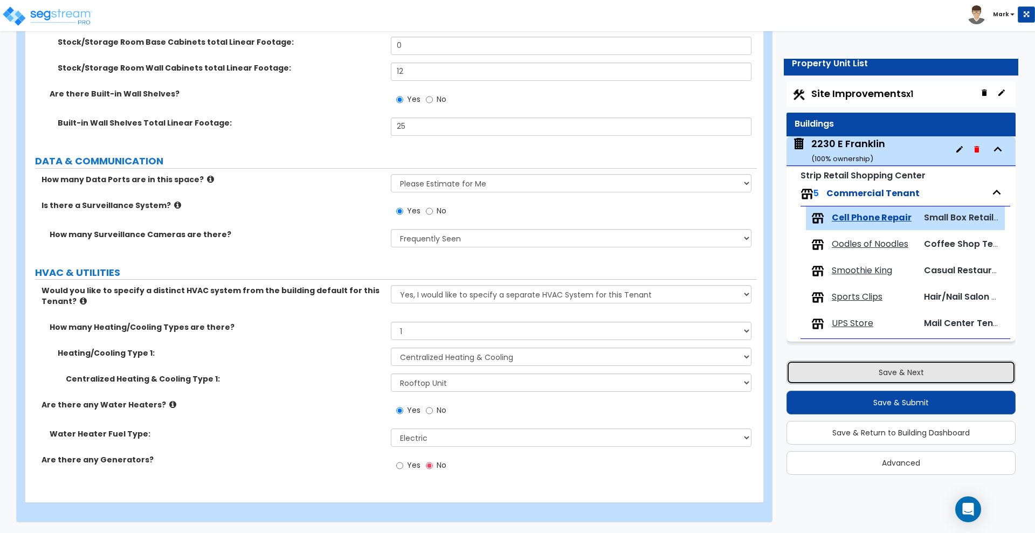
click at [954, 369] on button "Save & Next" at bounding box center [901, 373] width 229 height 24
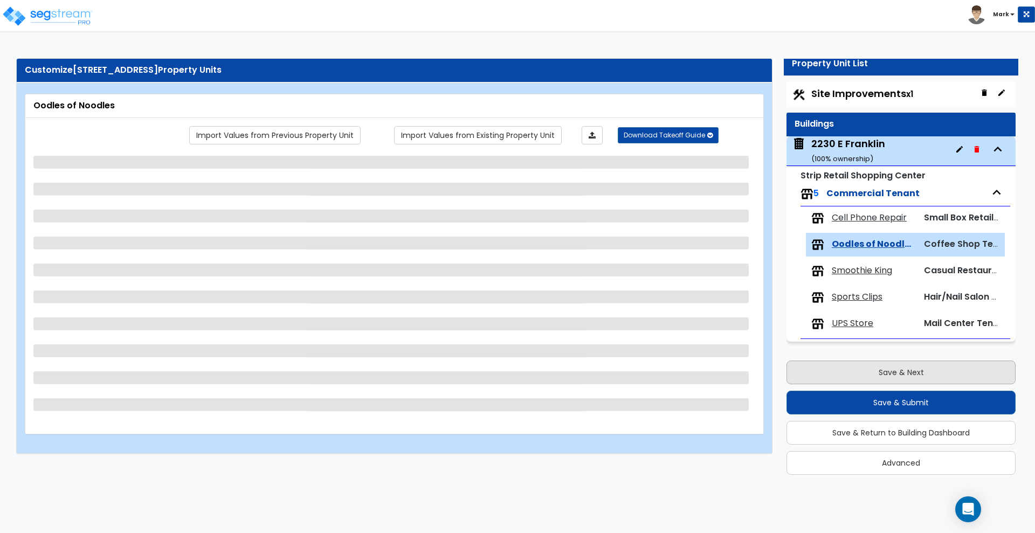
scroll to position [0, 0]
